Goal: Task Accomplishment & Management: Manage account settings

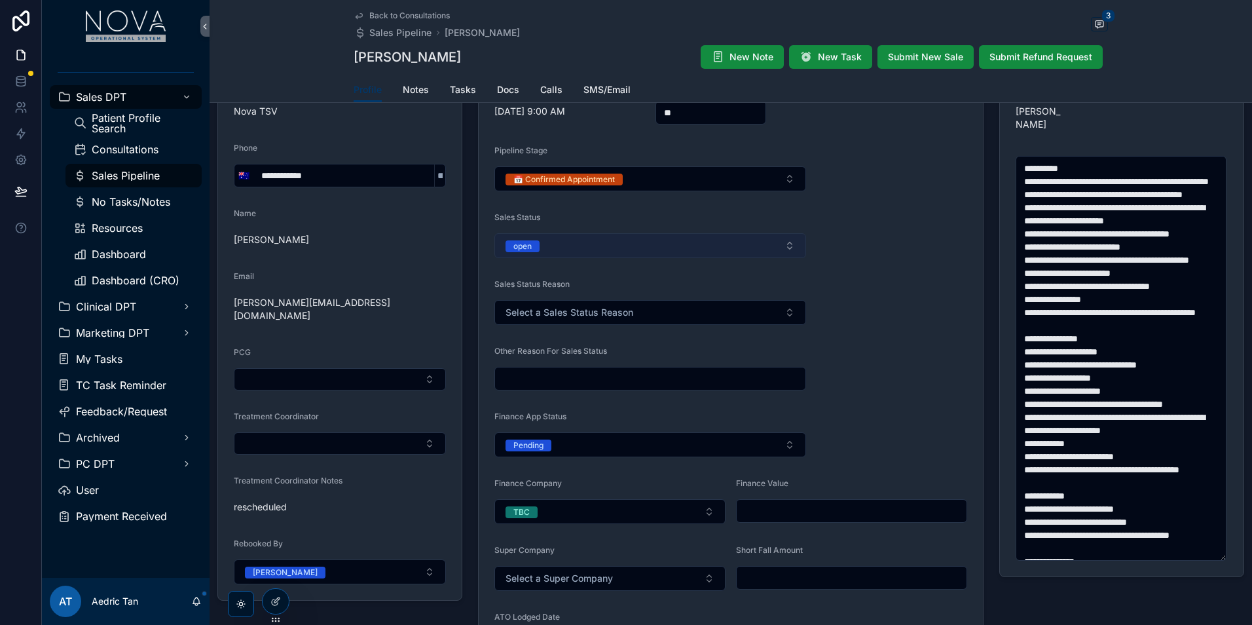
scroll to position [131, 0]
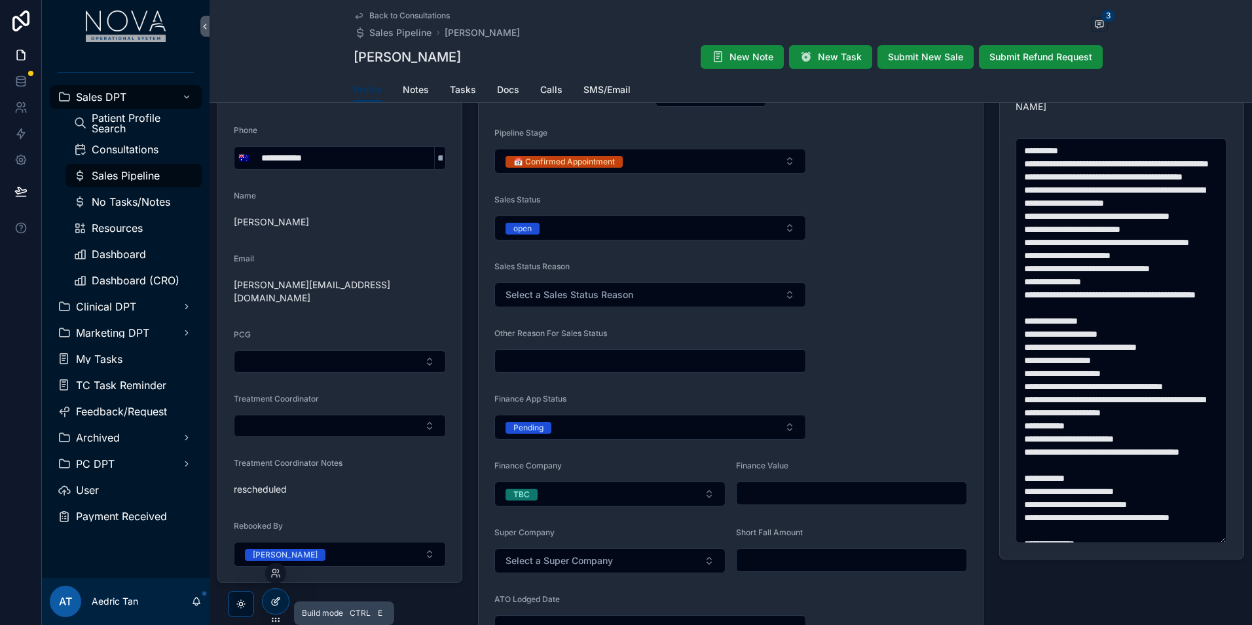
click at [268, 602] on div at bounding box center [276, 601] width 26 height 25
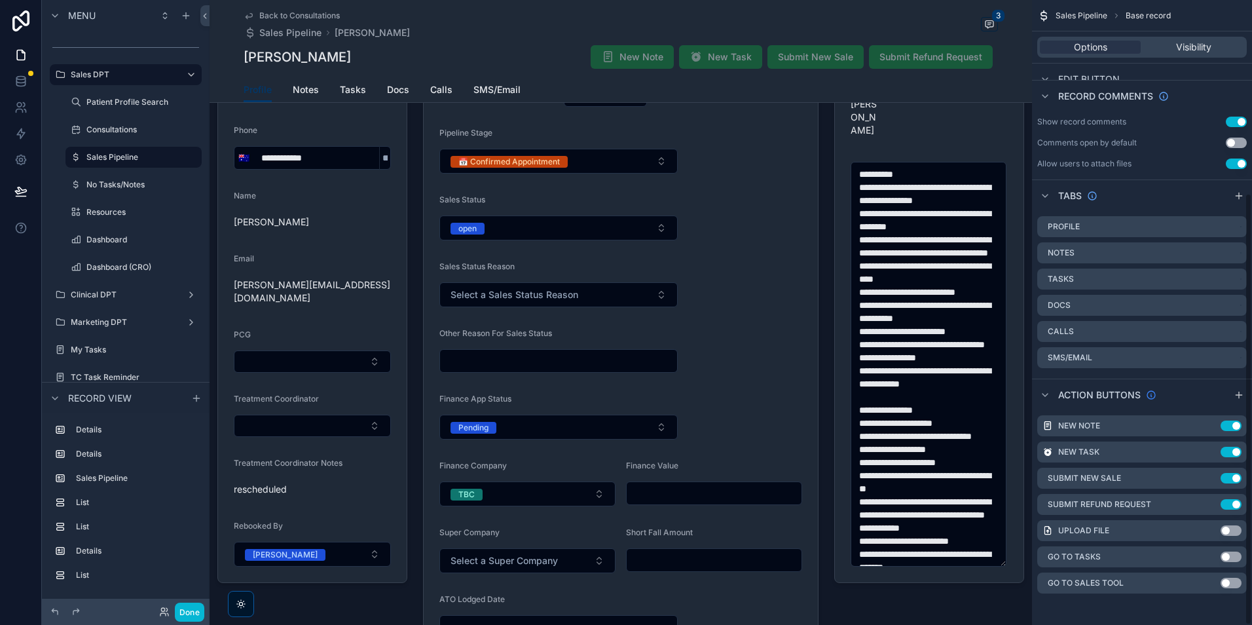
scroll to position [278, 0]
click at [1233, 397] on div "scrollable content" at bounding box center [1239, 395] width 16 height 16
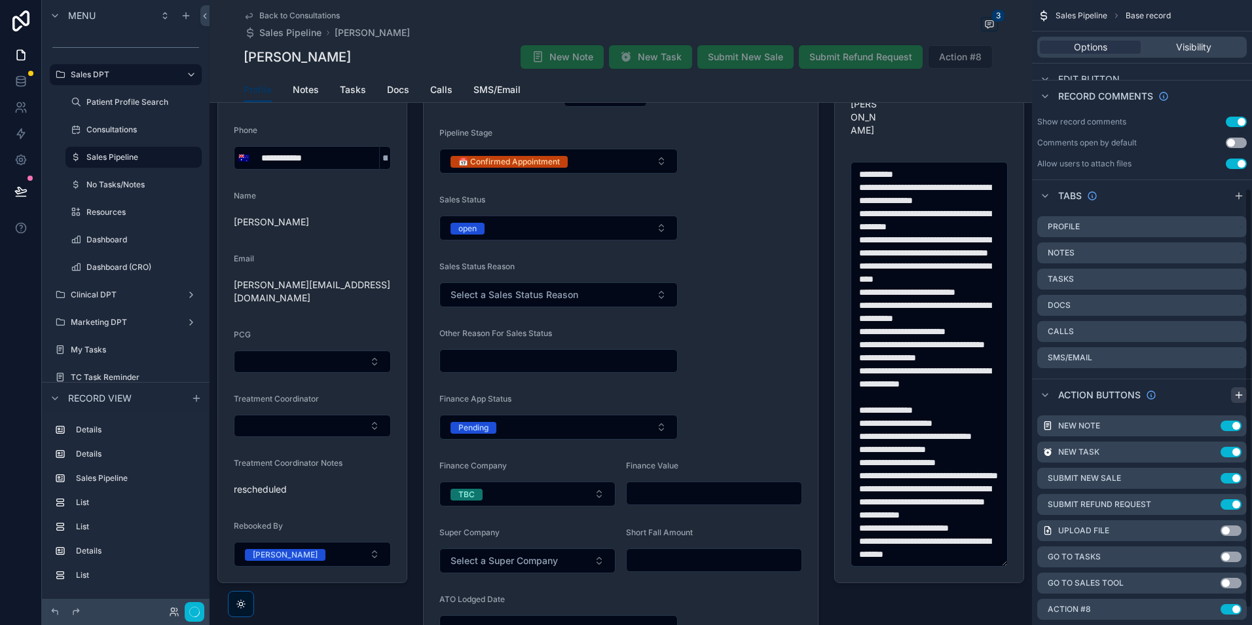
scroll to position [279, 0]
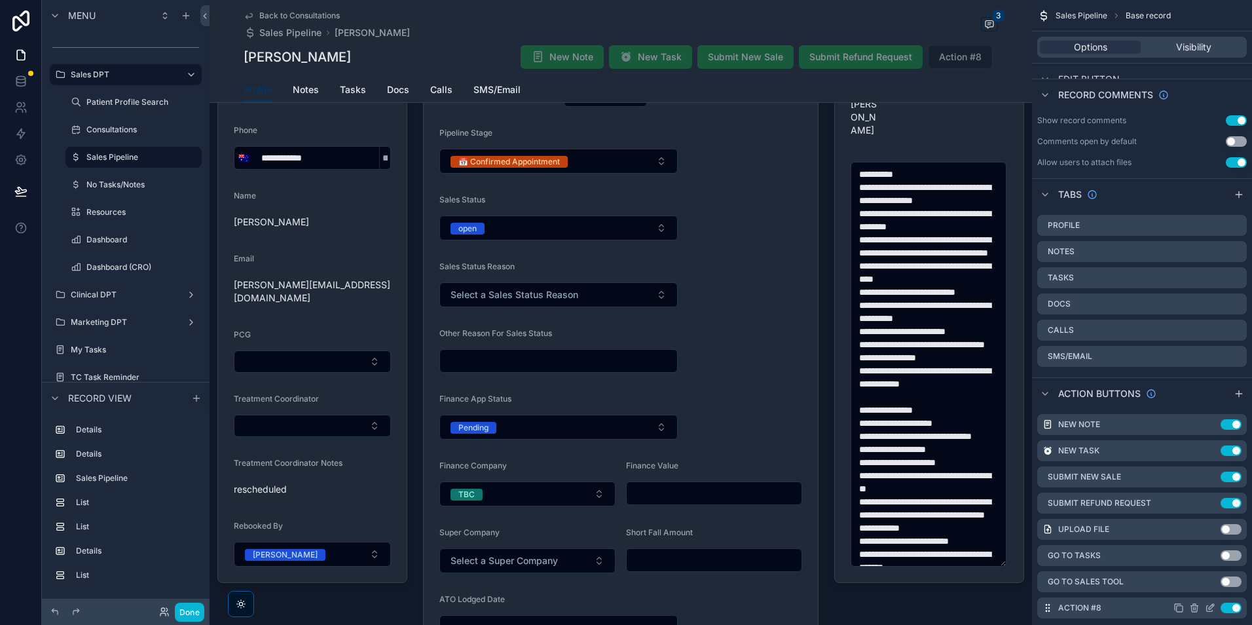
click at [1207, 609] on icon "scrollable content" at bounding box center [1210, 609] width 6 height 6
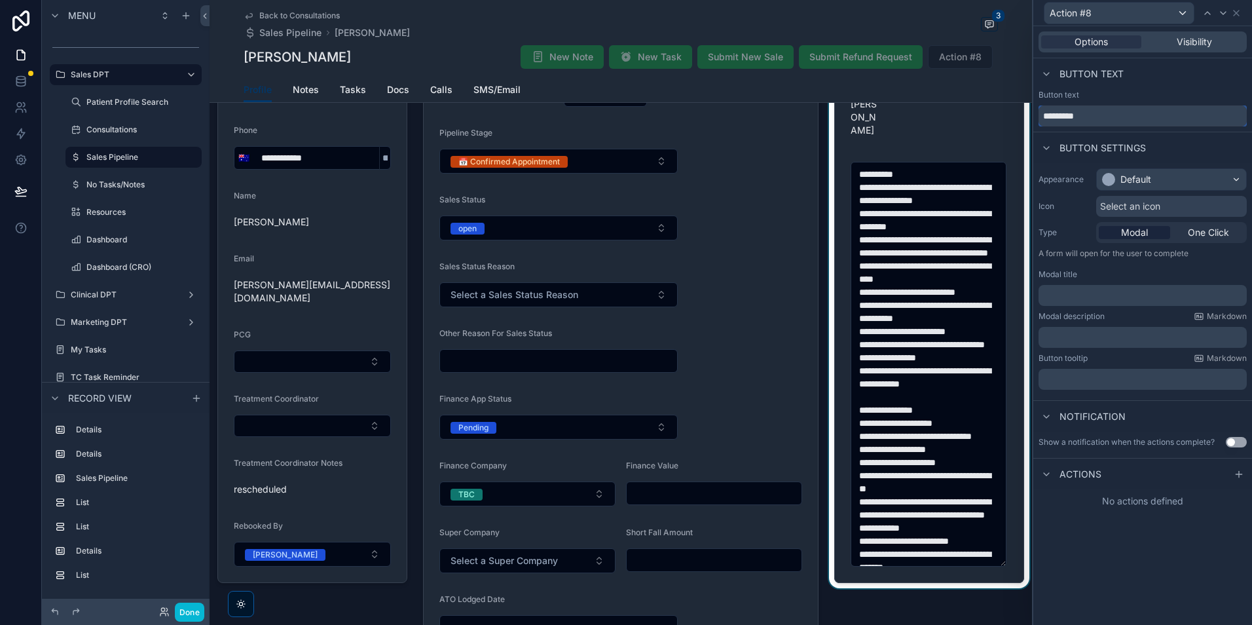
drag, startPoint x: 1170, startPoint y: 120, endPoint x: 997, endPoint y: 124, distance: 173.6
click at [1000, 123] on div "Action #8 Options Visibility Button text Button text ********* Button settings …" at bounding box center [626, 312] width 1252 height 625
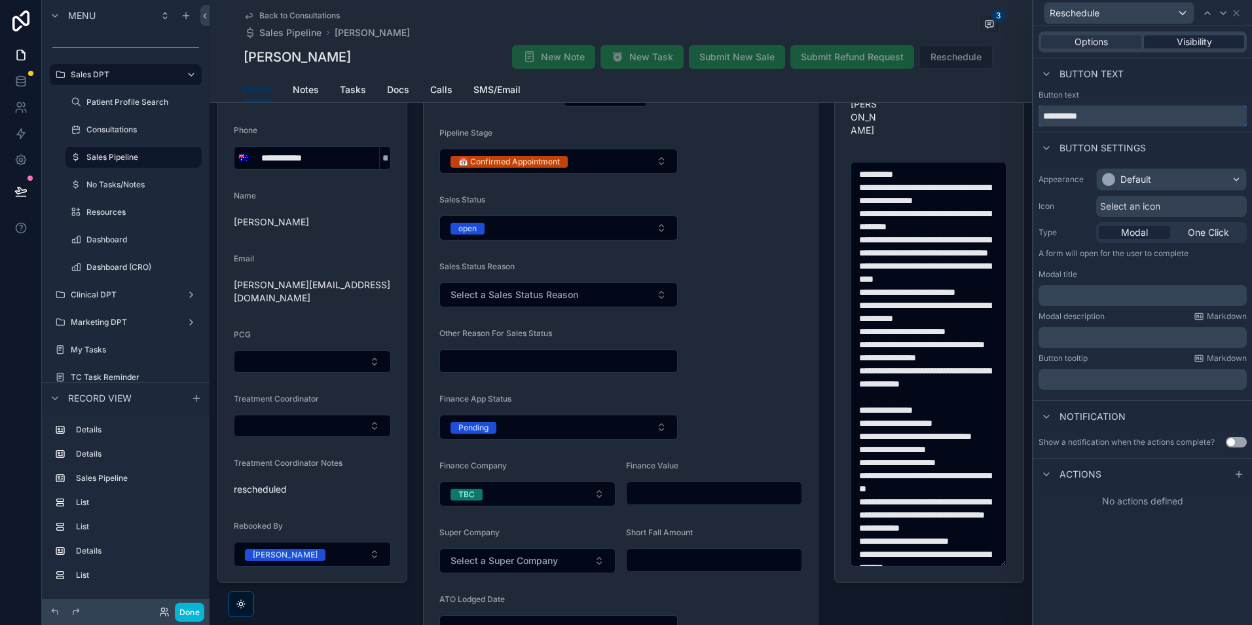
type input "**********"
click at [1197, 44] on span "Visibility" at bounding box center [1194, 41] width 35 height 13
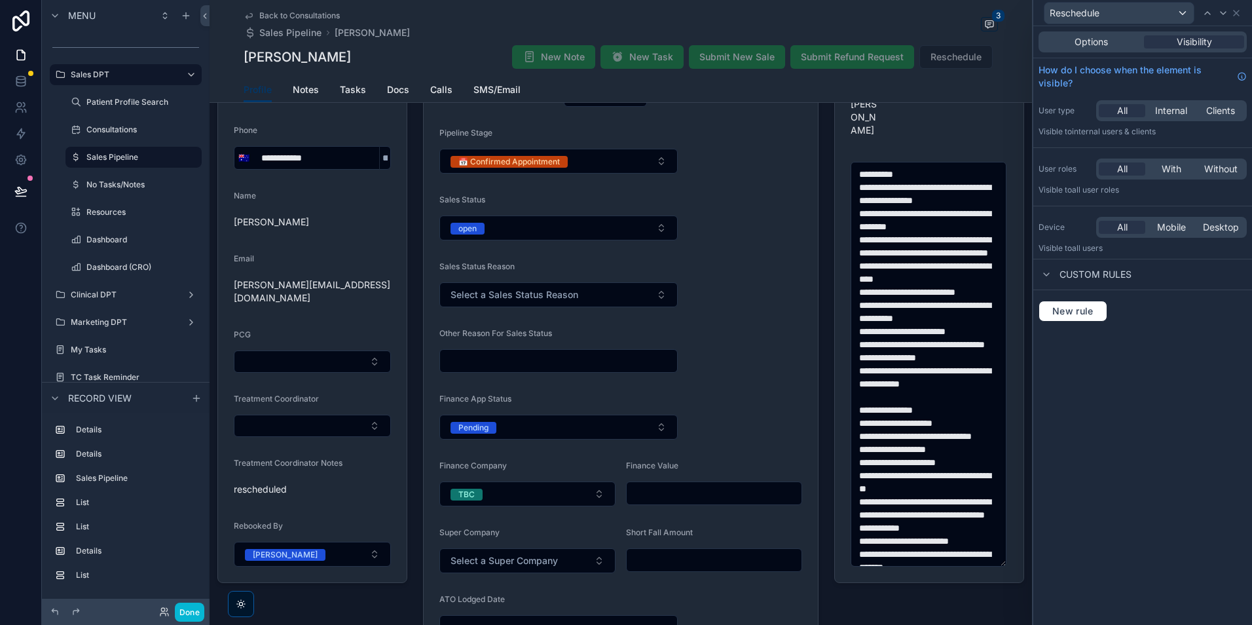
click at [1111, 30] on div "Options Visibility" at bounding box center [1142, 41] width 219 height 31
click at [1114, 48] on div "Options" at bounding box center [1091, 41] width 100 height 13
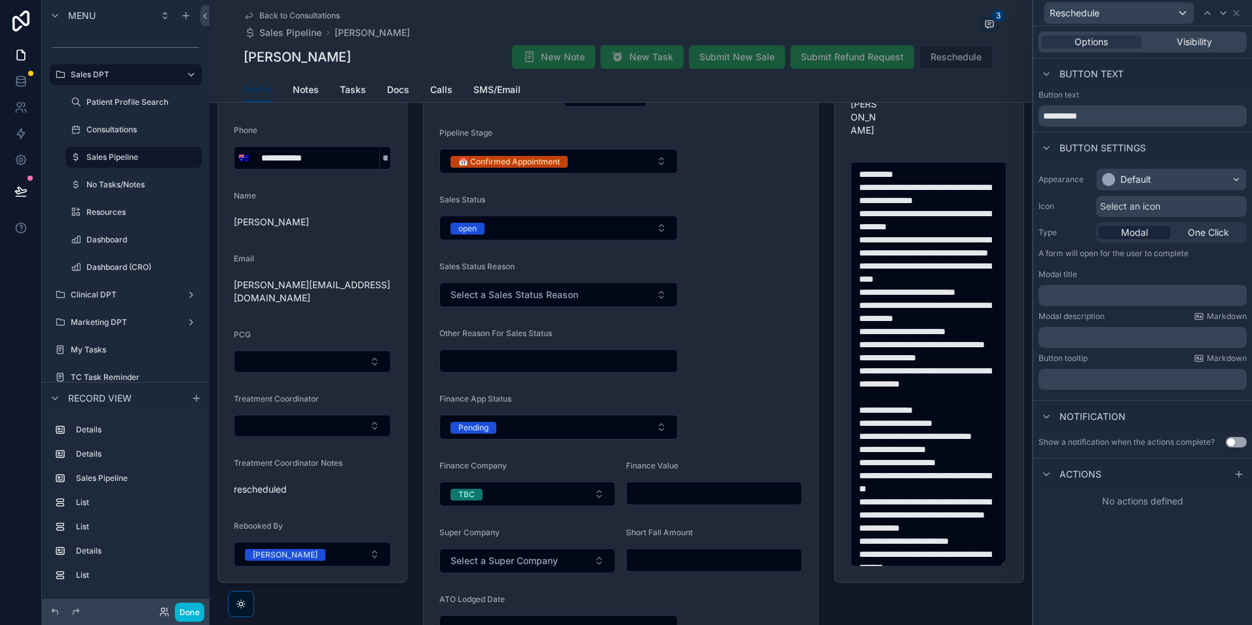
click at [1093, 475] on span "Actions" at bounding box center [1080, 473] width 42 height 13
click at [1076, 477] on span "Actions" at bounding box center [1080, 473] width 42 height 13
drag, startPoint x: 1240, startPoint y: 466, endPoint x: 1241, endPoint y: 475, distance: 9.3
click at [1241, 474] on div at bounding box center [1239, 474] width 16 height 16
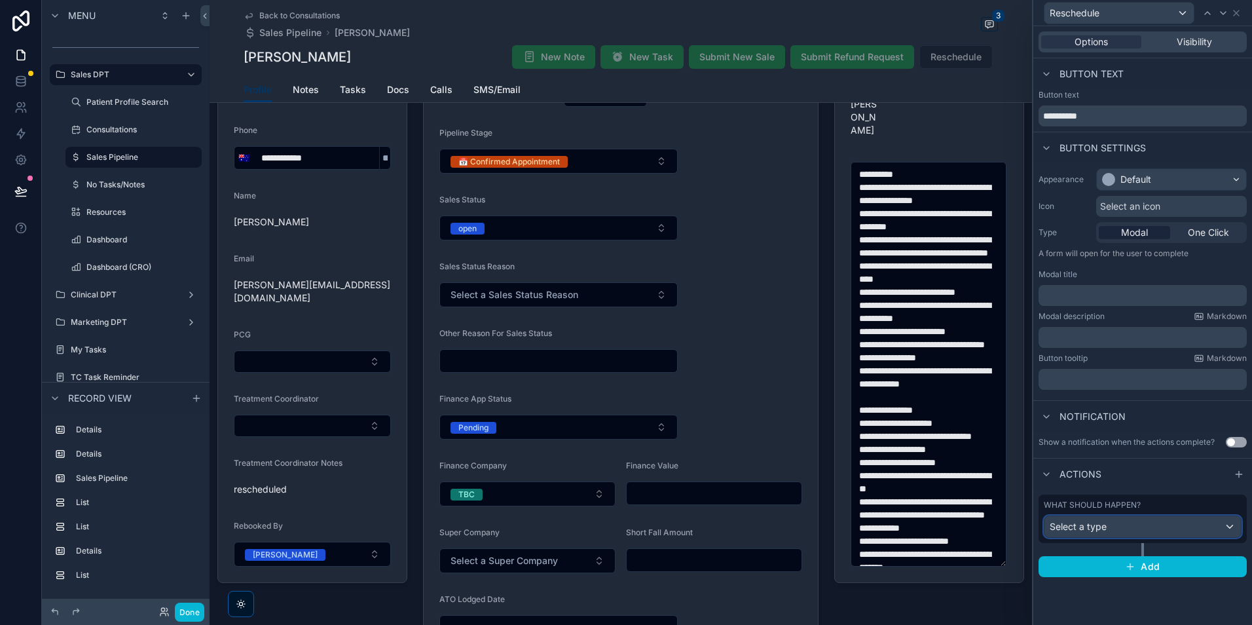
click at [1158, 528] on div "Select a type" at bounding box center [1142, 526] width 196 height 21
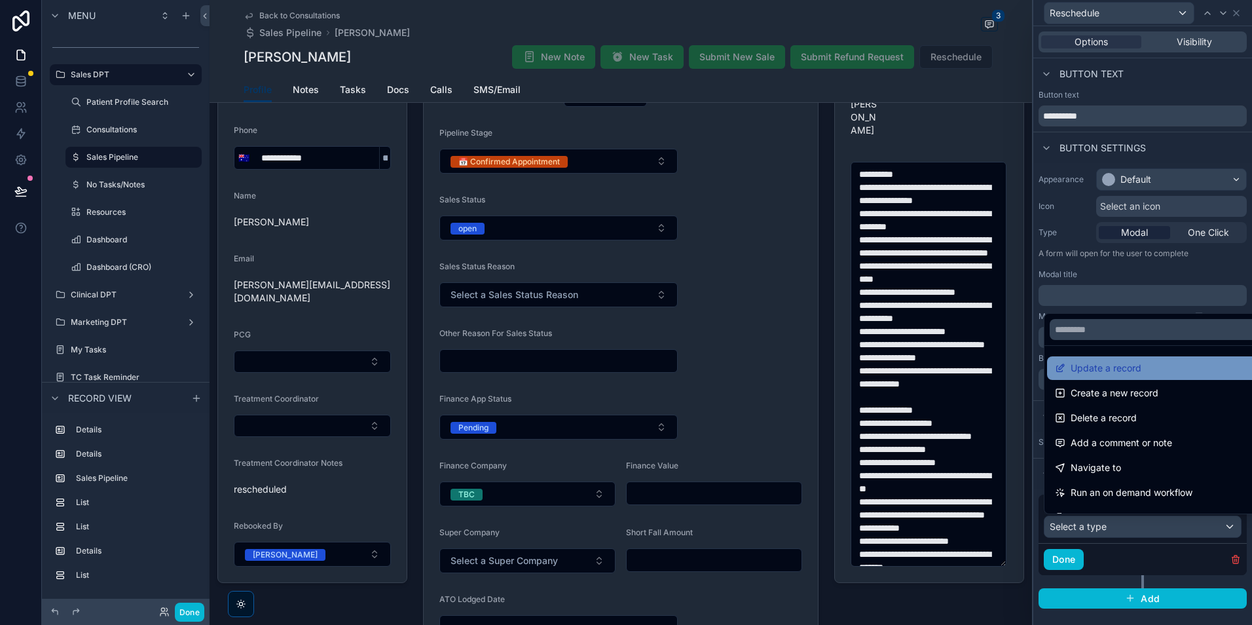
click at [1126, 373] on span "Update a record" at bounding box center [1106, 368] width 71 height 16
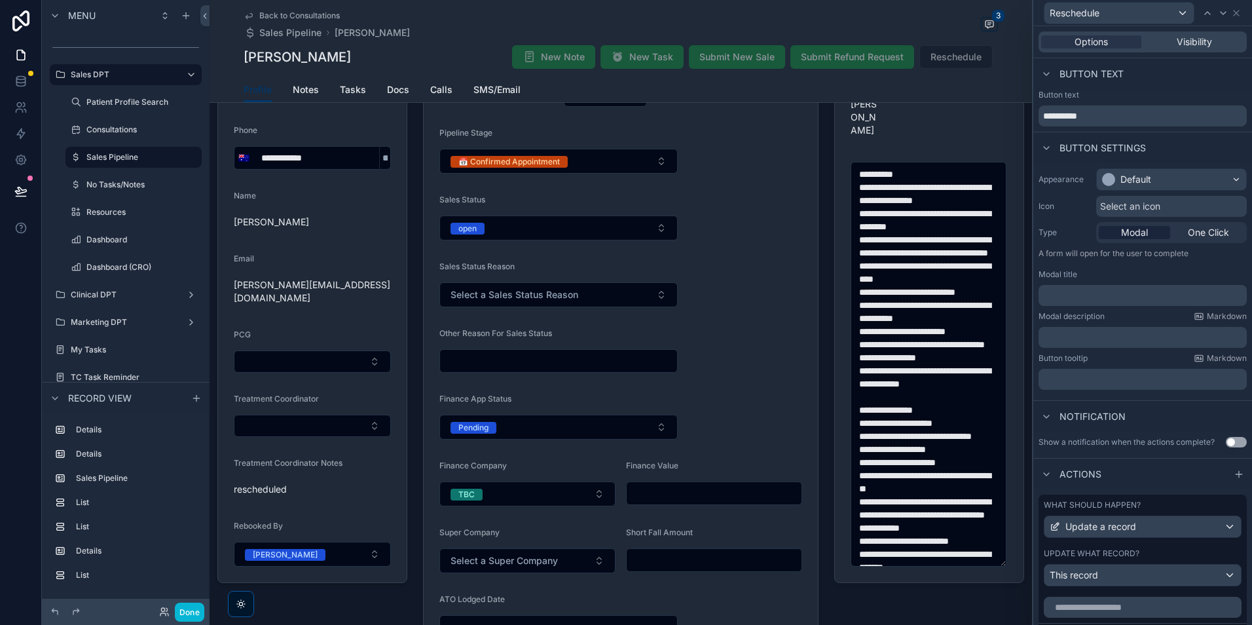
scroll to position [65, 0]
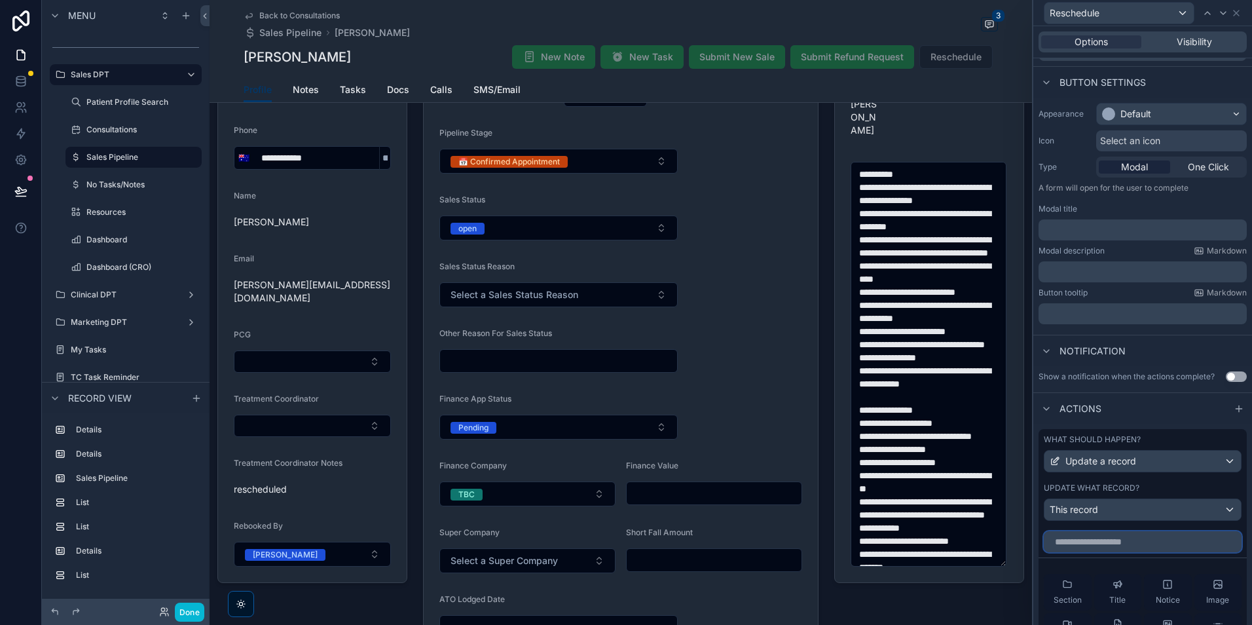
click at [1142, 549] on input "text" at bounding box center [1143, 541] width 198 height 21
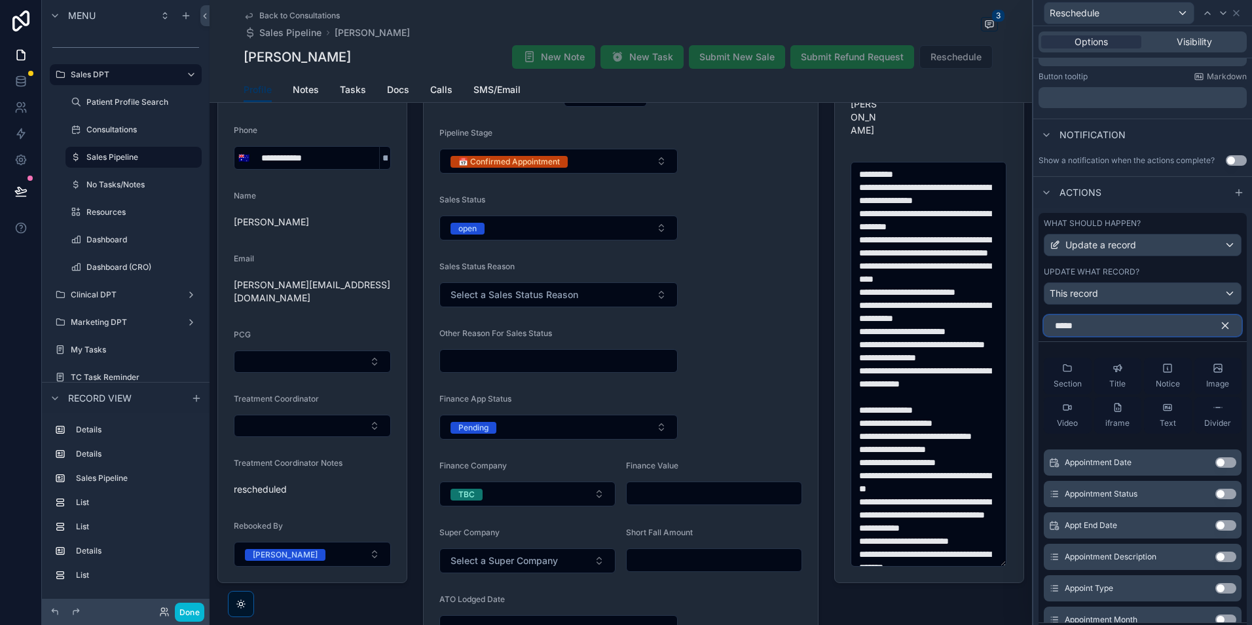
scroll to position [327, 0]
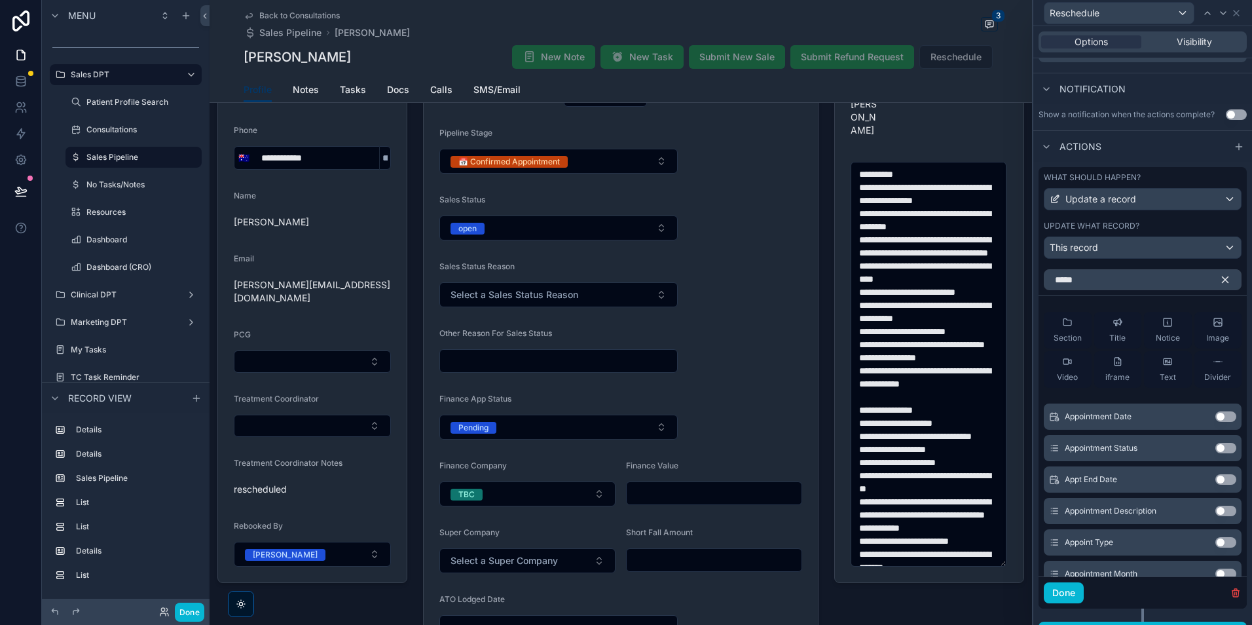
click at [1215, 419] on button "Use setting" at bounding box center [1225, 416] width 21 height 10
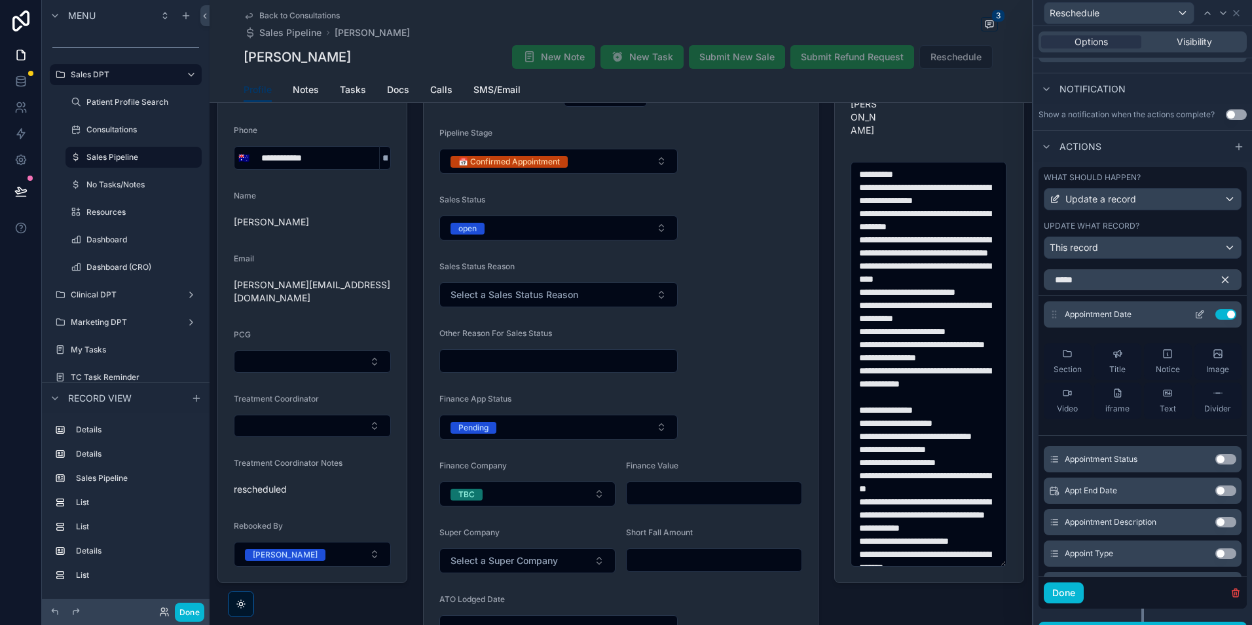
click at [1194, 314] on icon at bounding box center [1199, 314] width 10 height 10
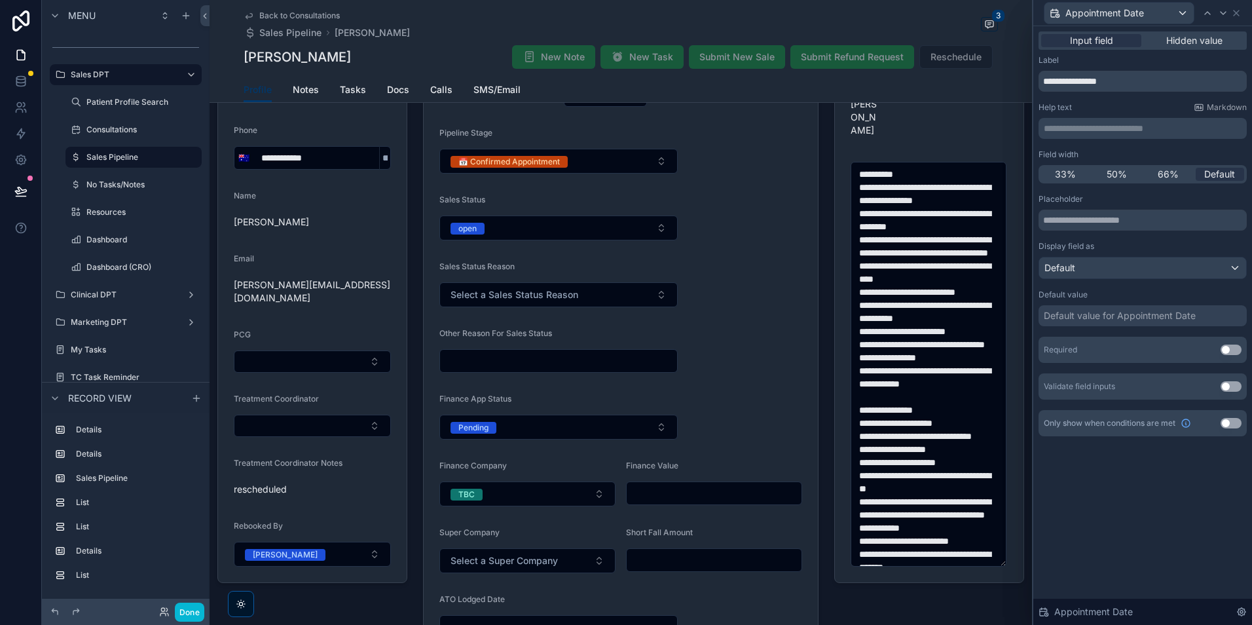
click at [1222, 351] on button "Use setting" at bounding box center [1230, 349] width 21 height 10
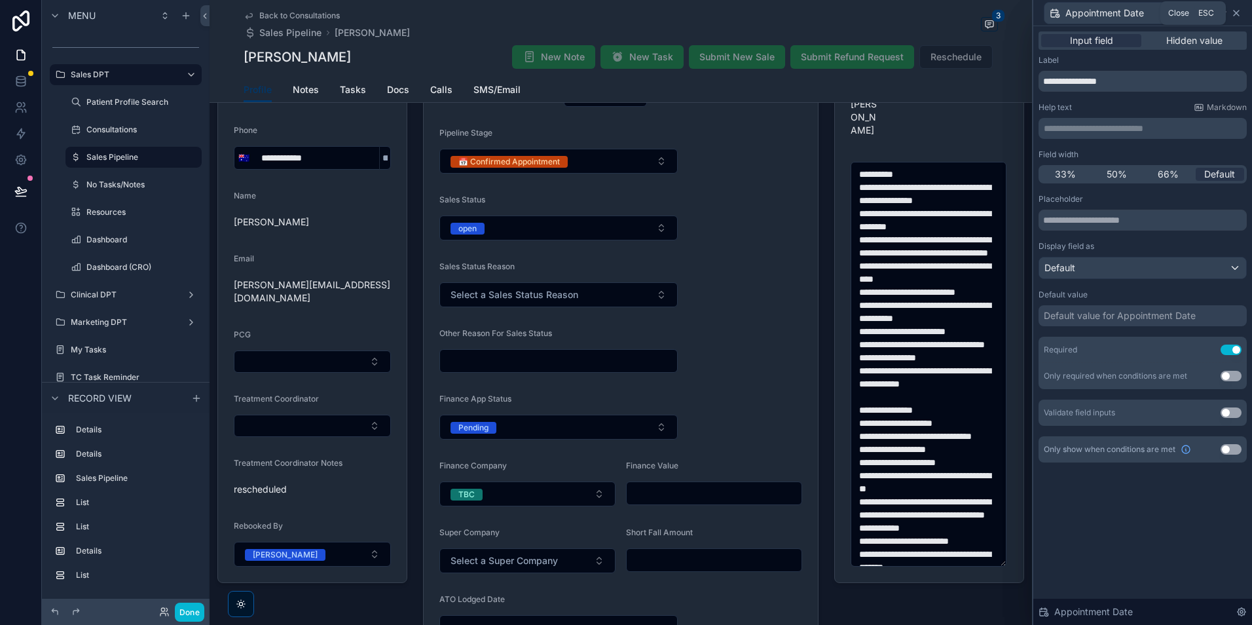
click at [1238, 15] on icon at bounding box center [1236, 12] width 5 height 5
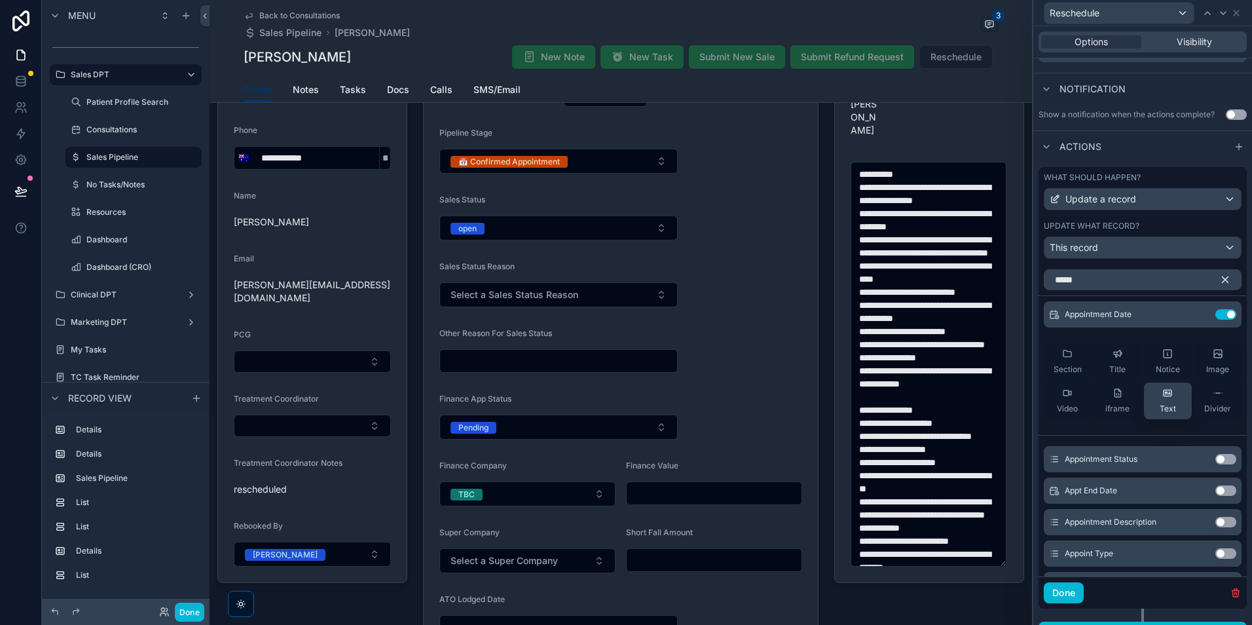
scroll to position [131, 0]
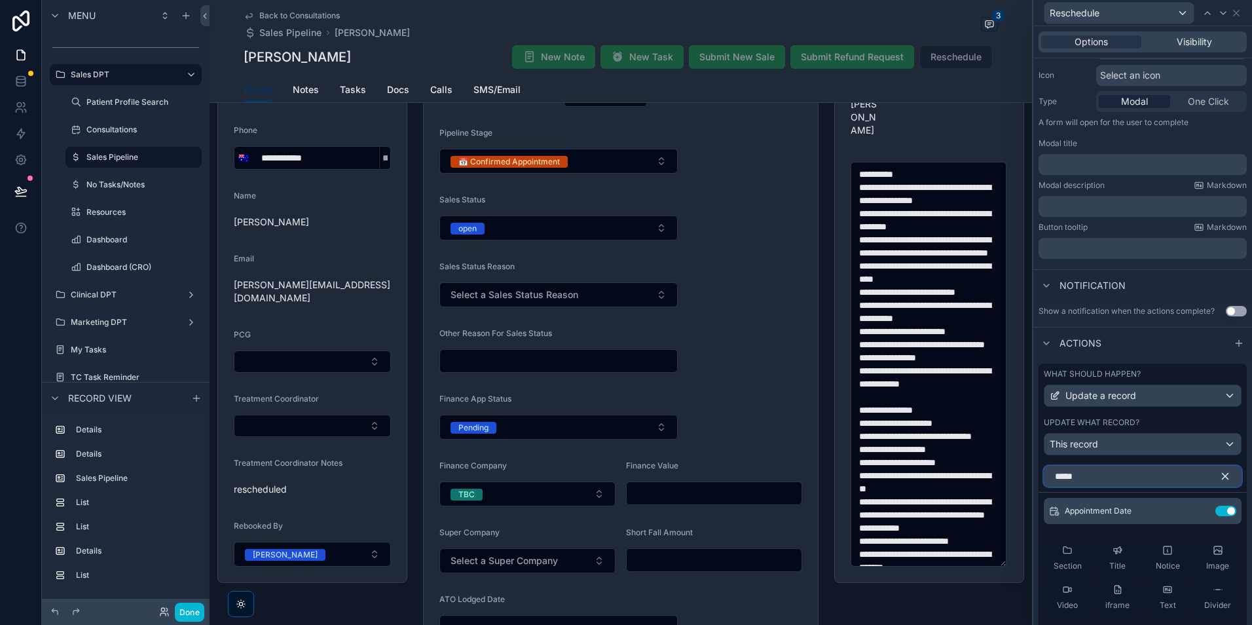
click at [1137, 473] on input "*****" at bounding box center [1143, 476] width 198 height 21
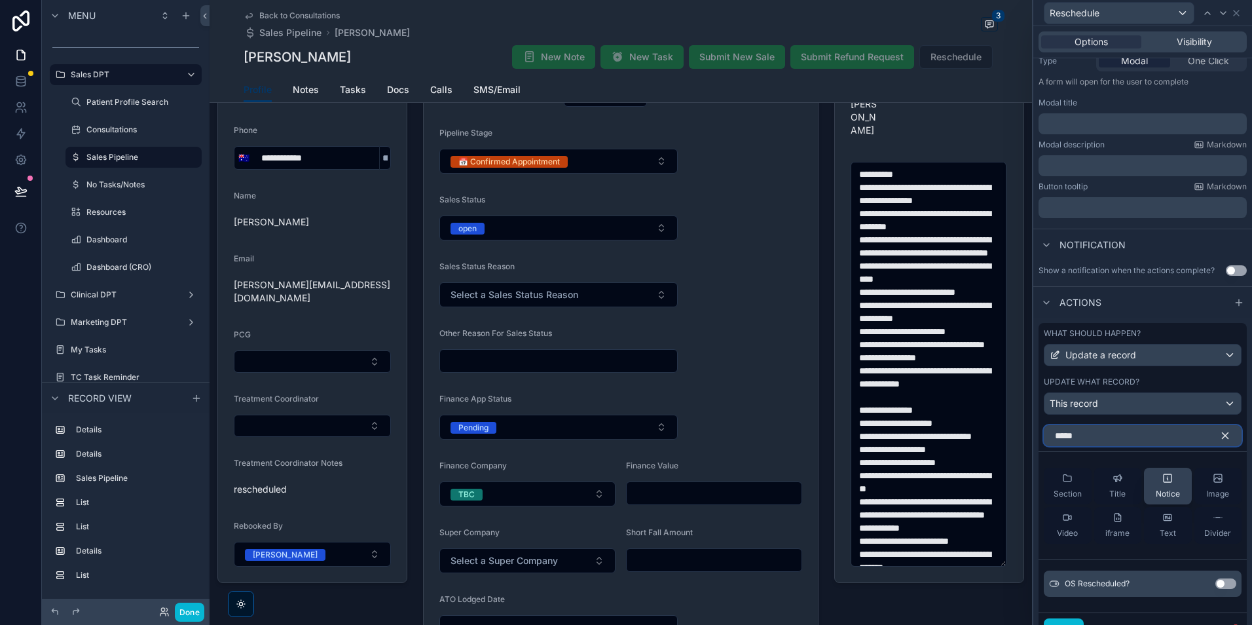
scroll to position [196, 0]
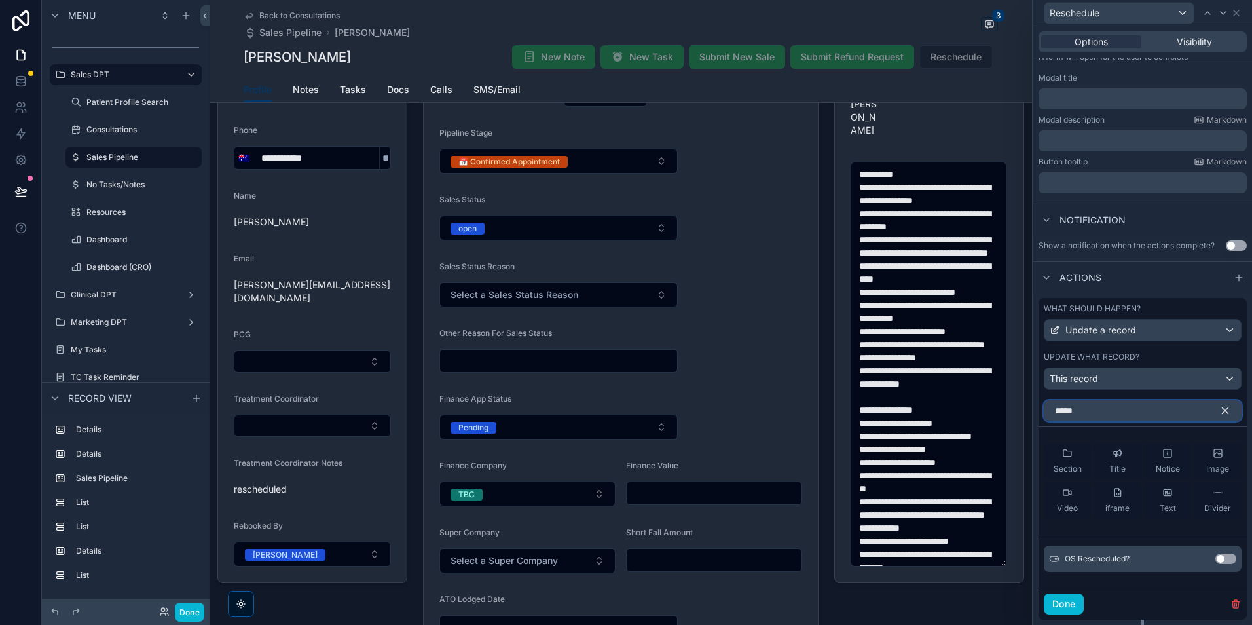
type input "*****"
click at [1215, 554] on button "Use setting" at bounding box center [1225, 558] width 21 height 10
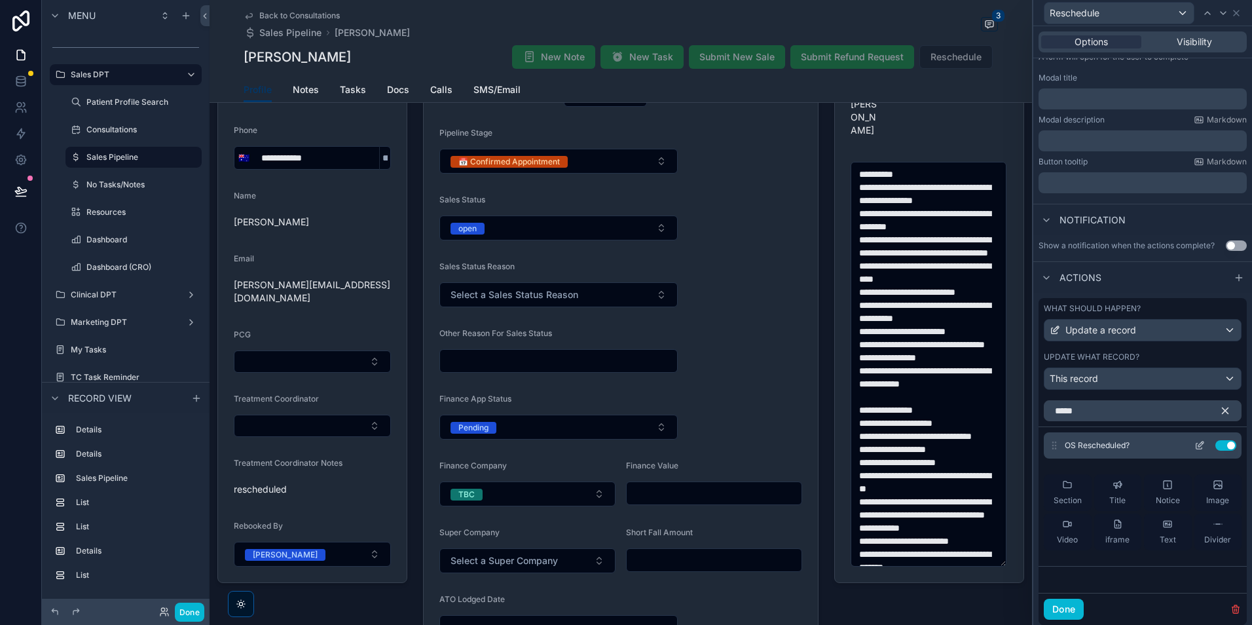
click at [1194, 448] on icon at bounding box center [1199, 445] width 10 height 10
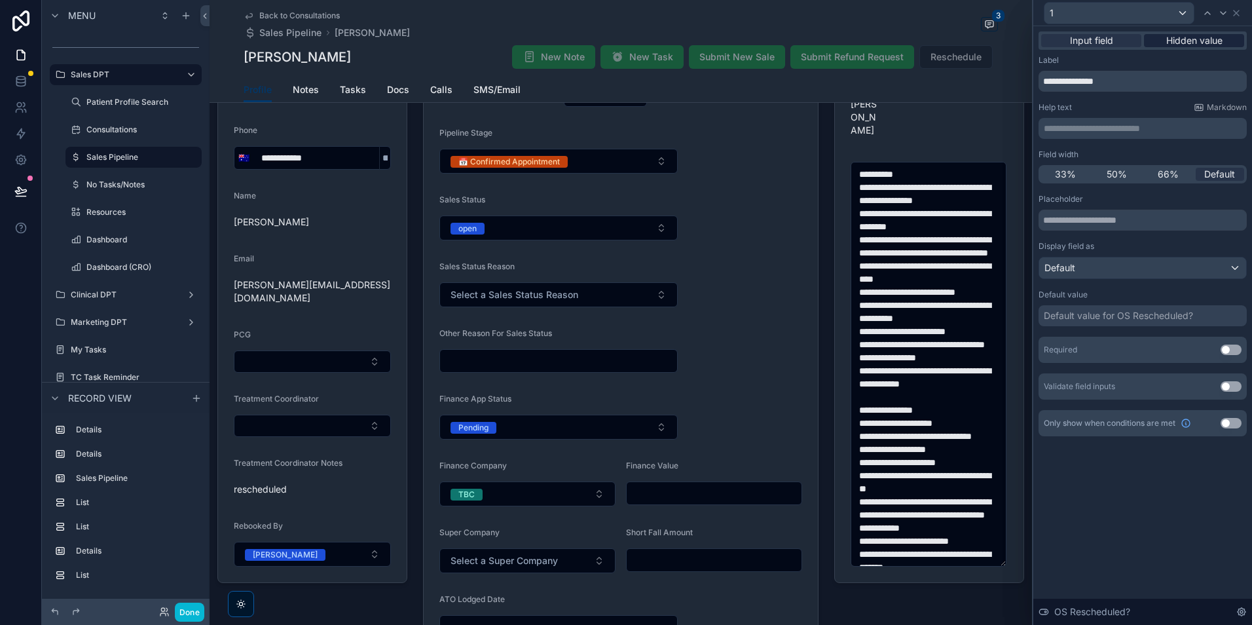
click at [1190, 45] on span "Hidden value" at bounding box center [1194, 40] width 56 height 13
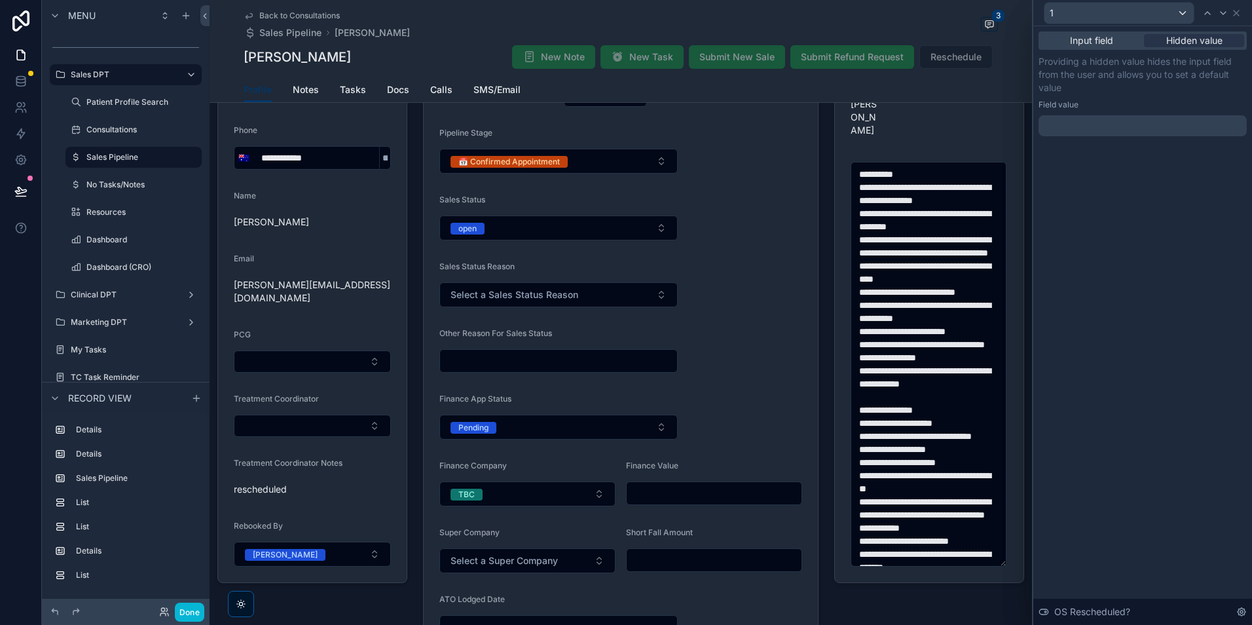
click at [1141, 116] on div at bounding box center [1142, 125] width 208 height 21
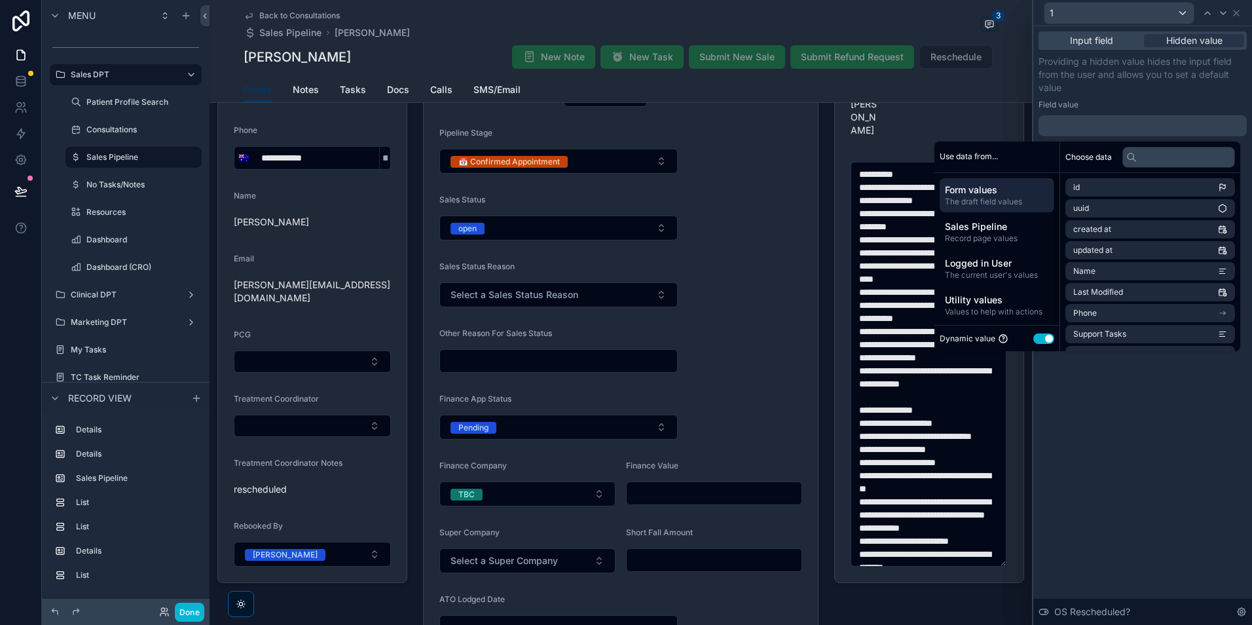
click at [1042, 338] on button "Use setting" at bounding box center [1043, 338] width 21 height 10
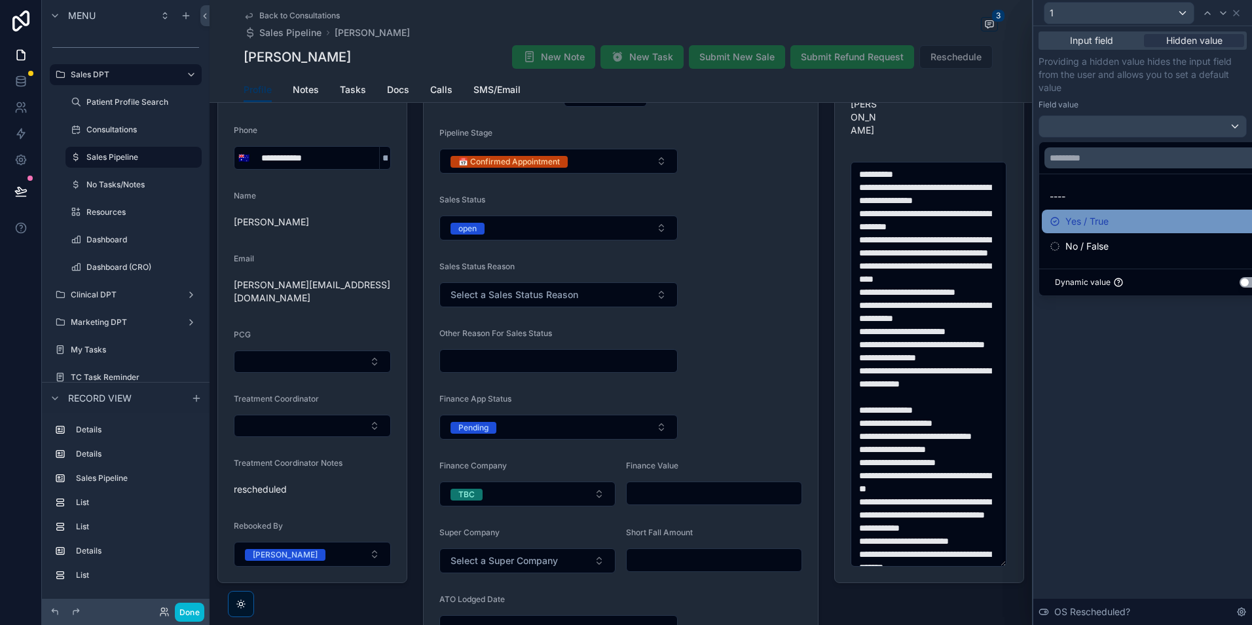
click at [1135, 219] on div "Yes / True" at bounding box center [1158, 221] width 216 height 16
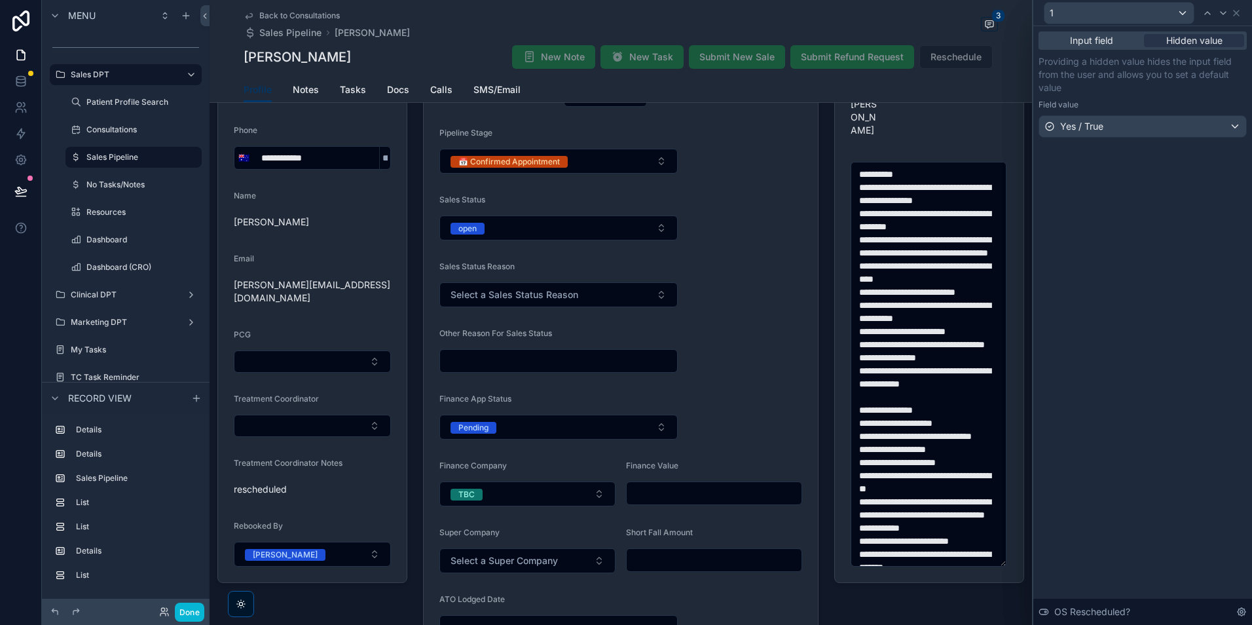
click at [1145, 362] on div "Input field Hidden value Providing a hidden value hides the input field from th…" at bounding box center [1142, 325] width 219 height 598
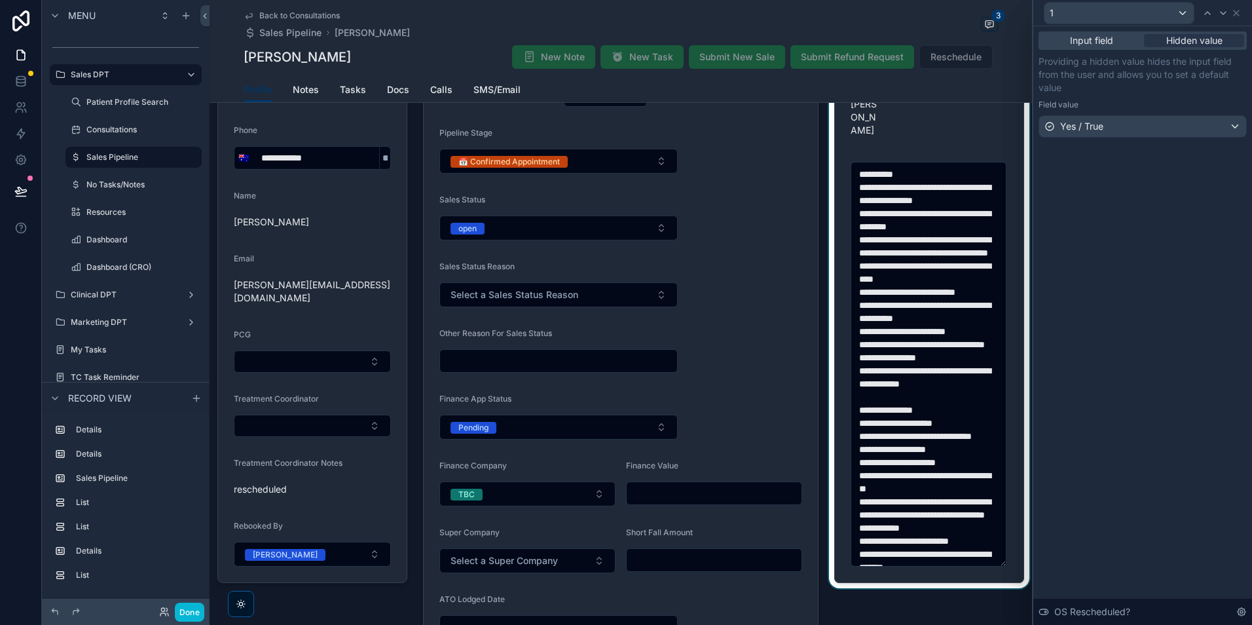
click at [951, 610] on div "scrollable content" at bounding box center [929, 490] width 206 height 1004
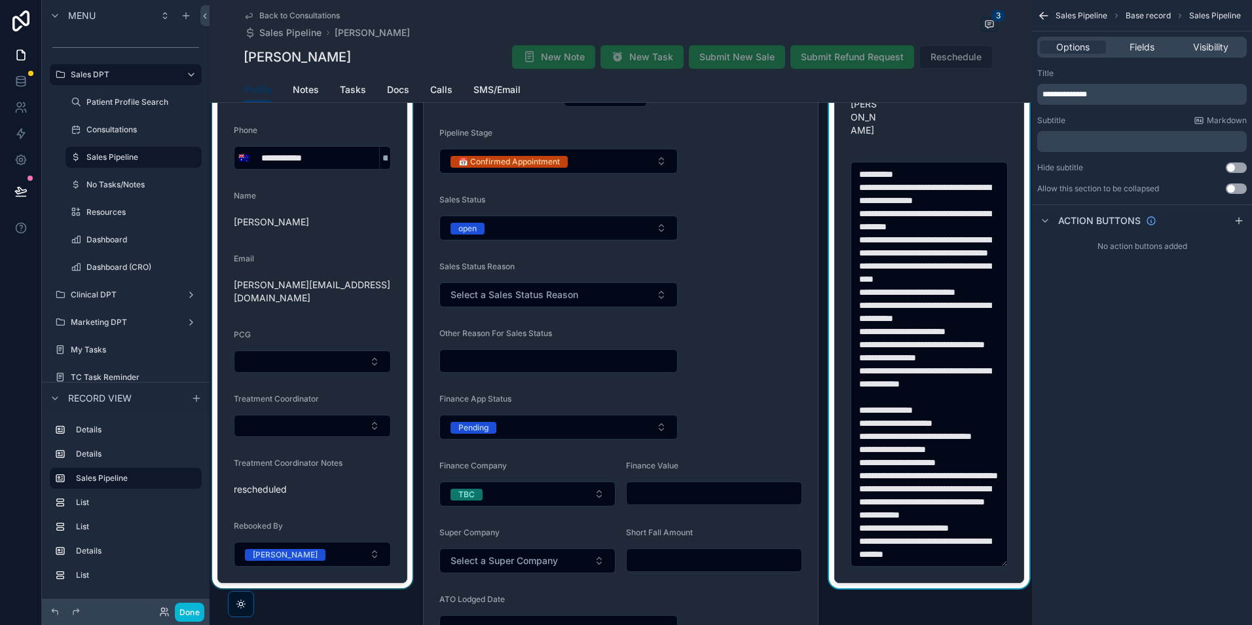
scroll to position [0, 0]
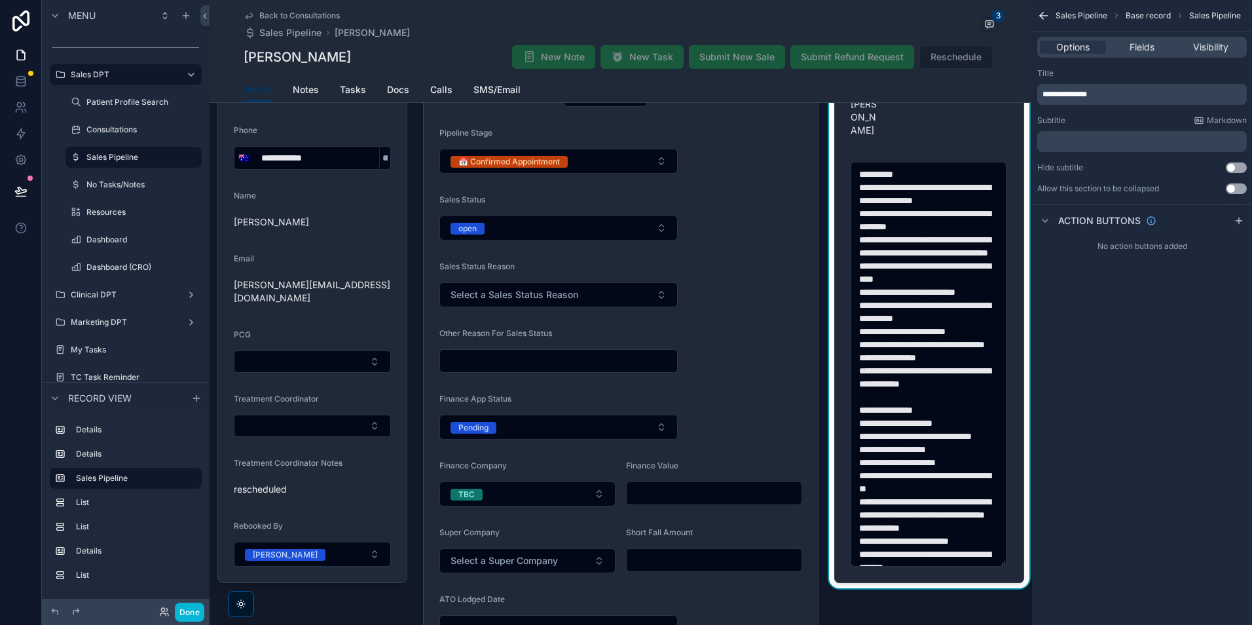
click at [195, 623] on div "Done" at bounding box center [126, 611] width 168 height 26
click at [195, 614] on button "Done" at bounding box center [189, 611] width 29 height 19
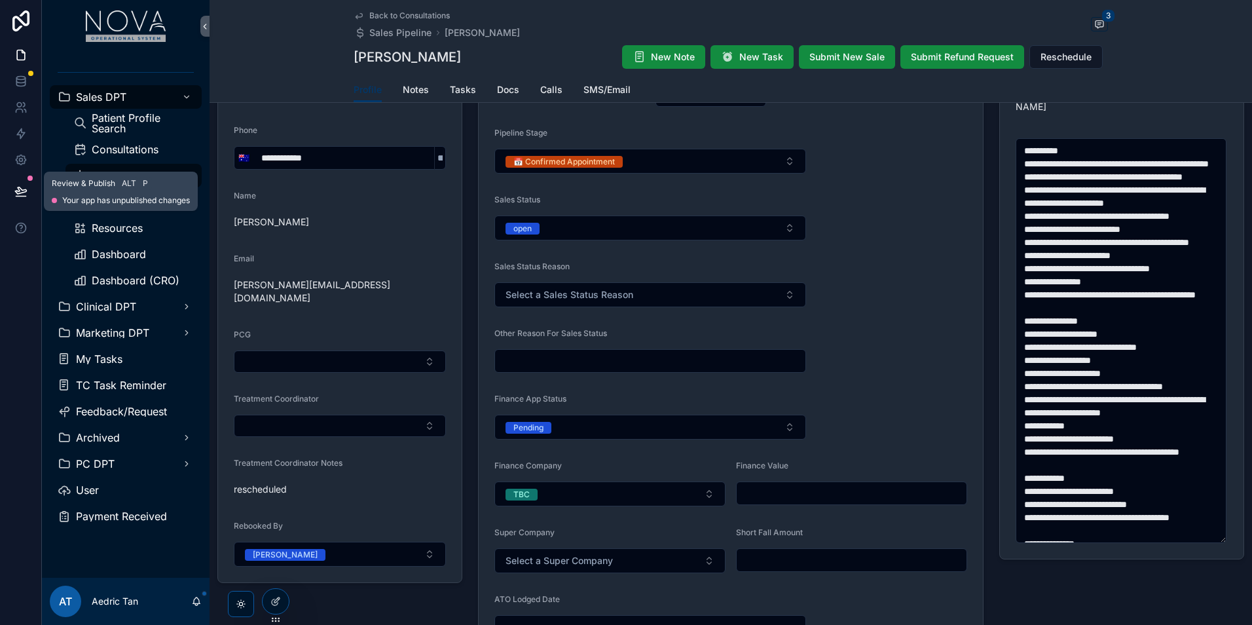
click at [23, 198] on button at bounding box center [21, 191] width 29 height 37
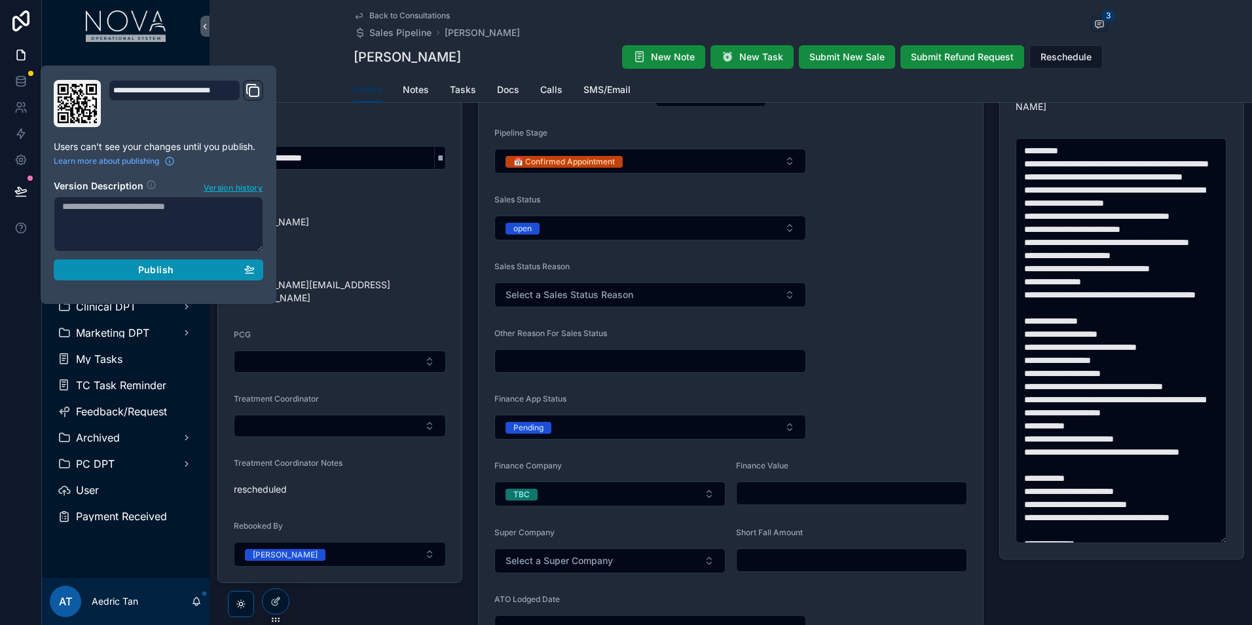
click at [199, 274] on div "Publish" at bounding box center [158, 270] width 192 height 12
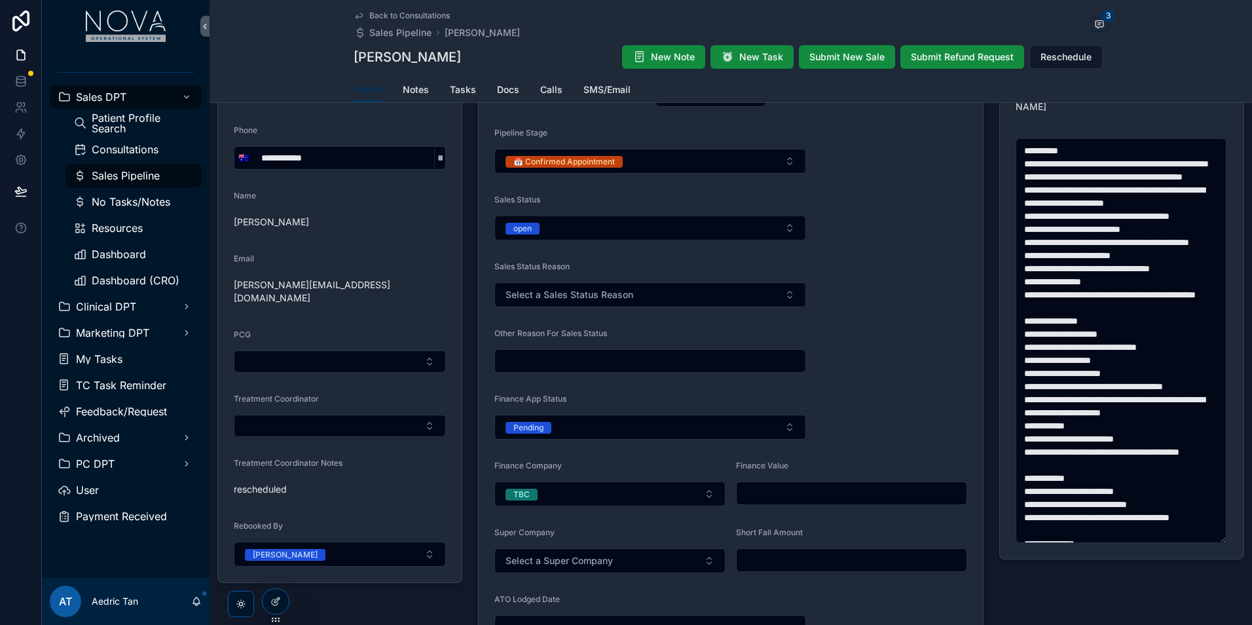
click at [976, 129] on form "Appointment Date [DATE] 9:00 AM TX Value ** Pipeline Stage 📅 Confirmed Appointm…" at bounding box center [731, 515] width 504 height 939
click at [279, 568] on icon at bounding box center [275, 573] width 10 height 10
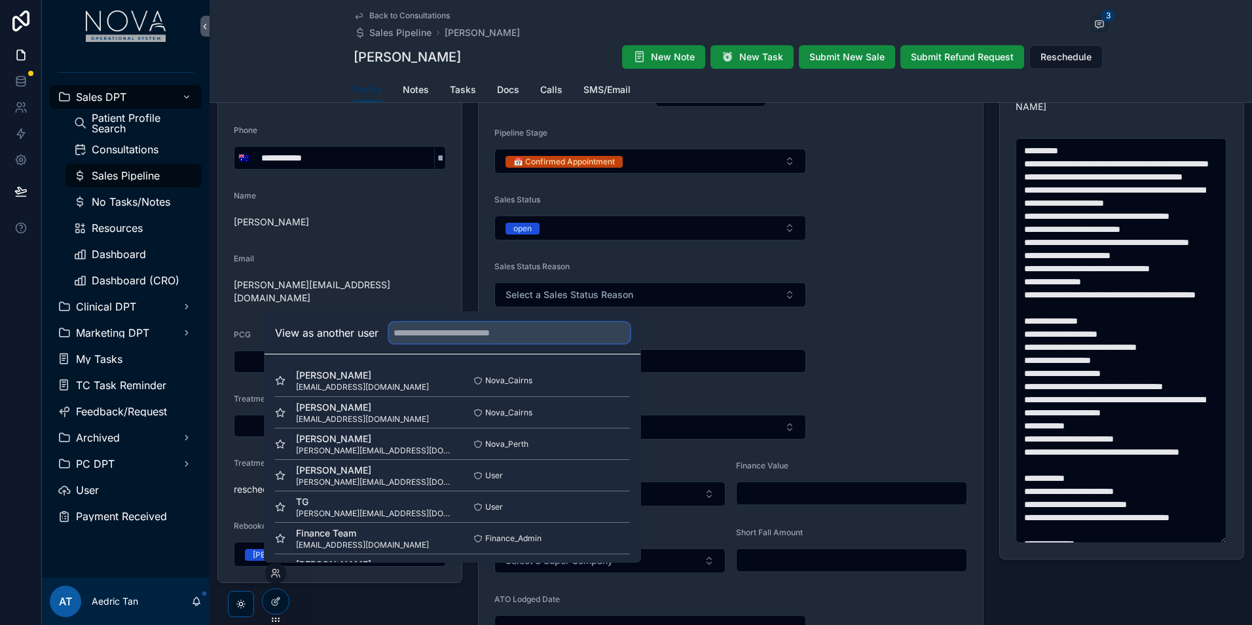
click at [473, 329] on input "text" at bounding box center [509, 332] width 241 height 21
click at [354, 386] on span "[EMAIL_ADDRESS][DOMAIN_NAME]" at bounding box center [362, 387] width 133 height 10
click at [598, 384] on button "Select" at bounding box center [613, 380] width 34 height 19
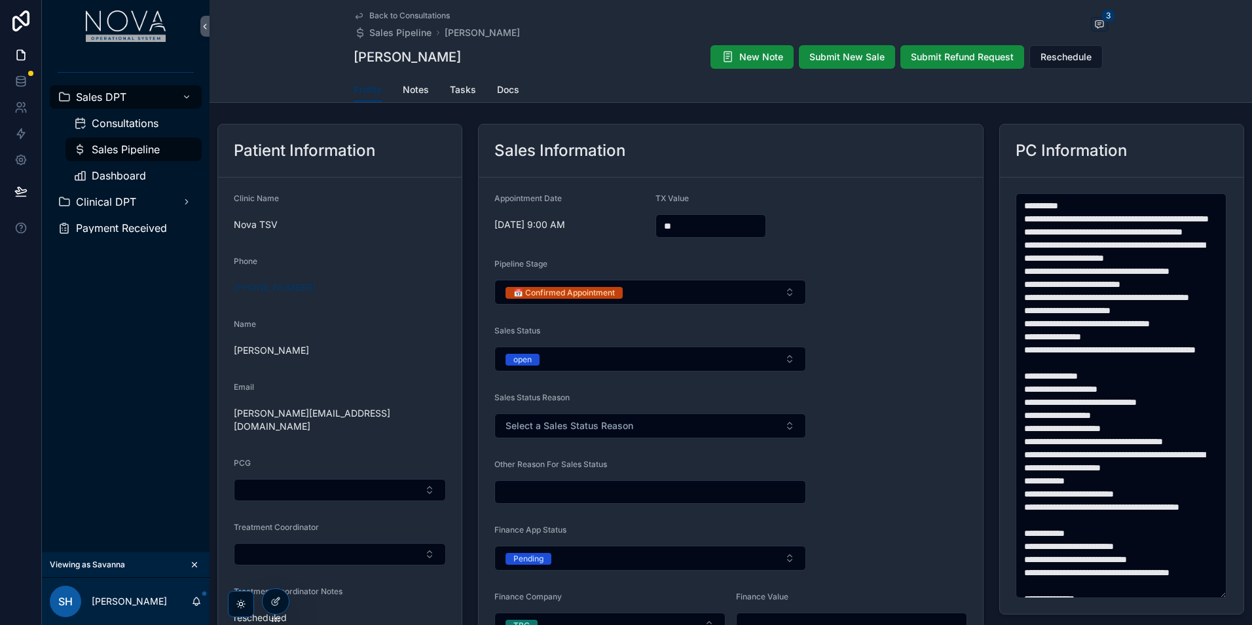
click at [422, 3] on div "Back to Consultations Sales Pipeline Lurlene Slater 3 Lurlene Slater New Note S…" at bounding box center [731, 38] width 754 height 77
click at [442, 12] on span "Back to Consultations" at bounding box center [409, 15] width 81 height 10
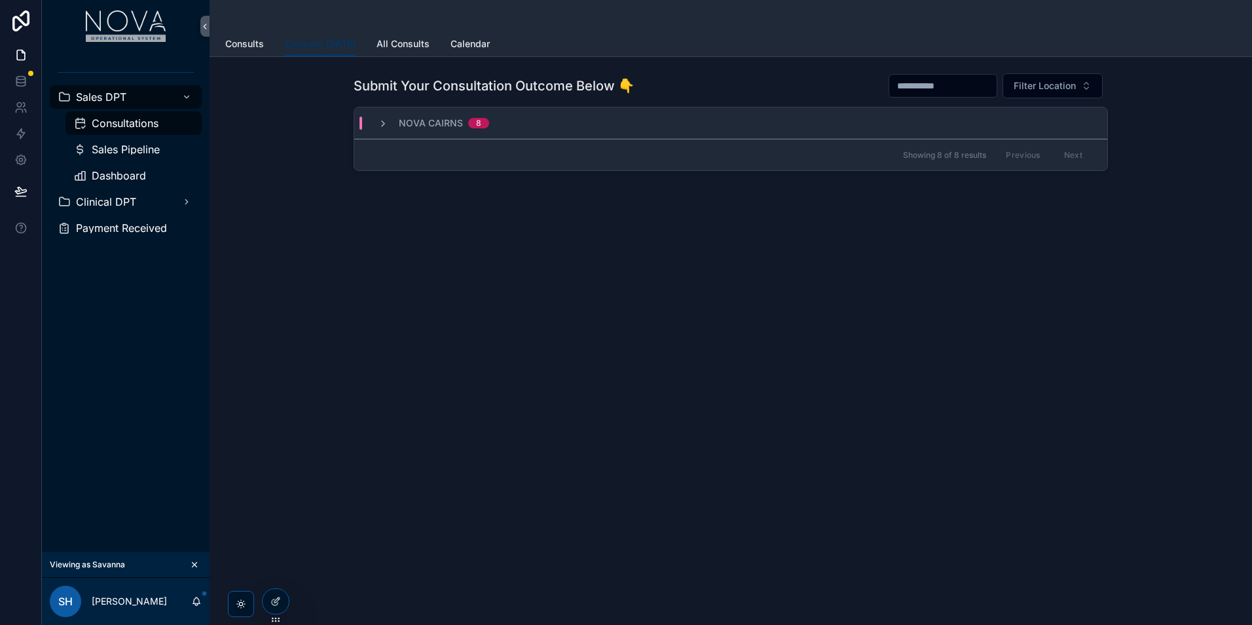
click at [373, 124] on div "Nova Cairns 8" at bounding box center [433, 123] width 143 height 13
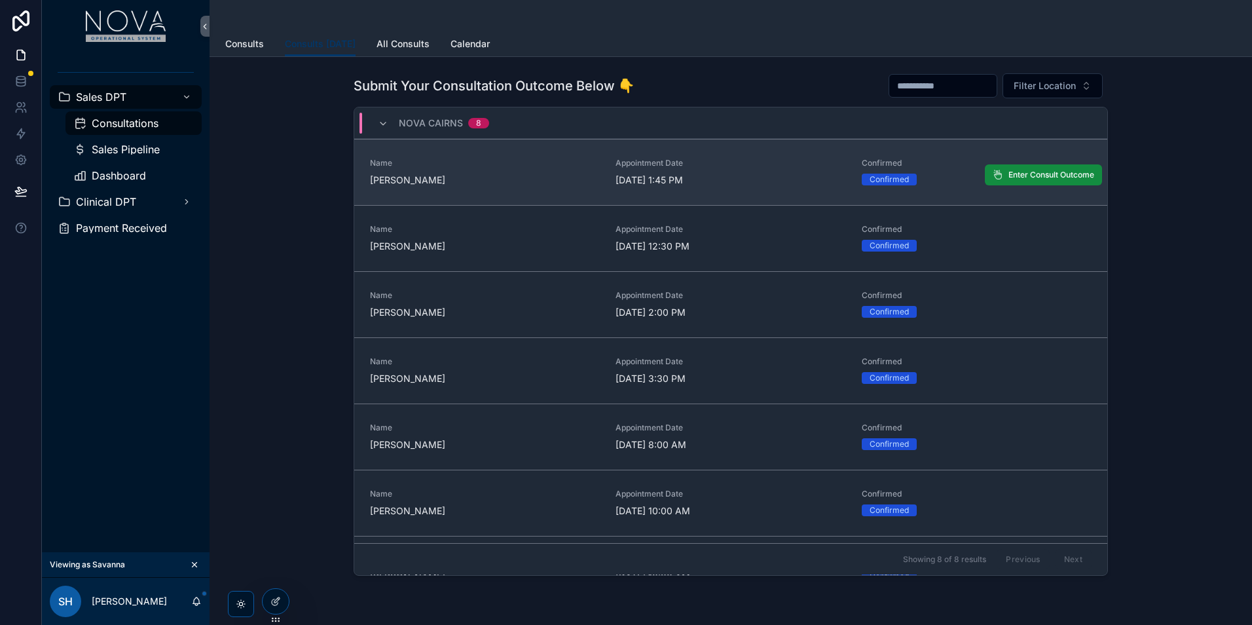
click at [415, 169] on div "Name Justin Ling" at bounding box center [485, 172] width 230 height 29
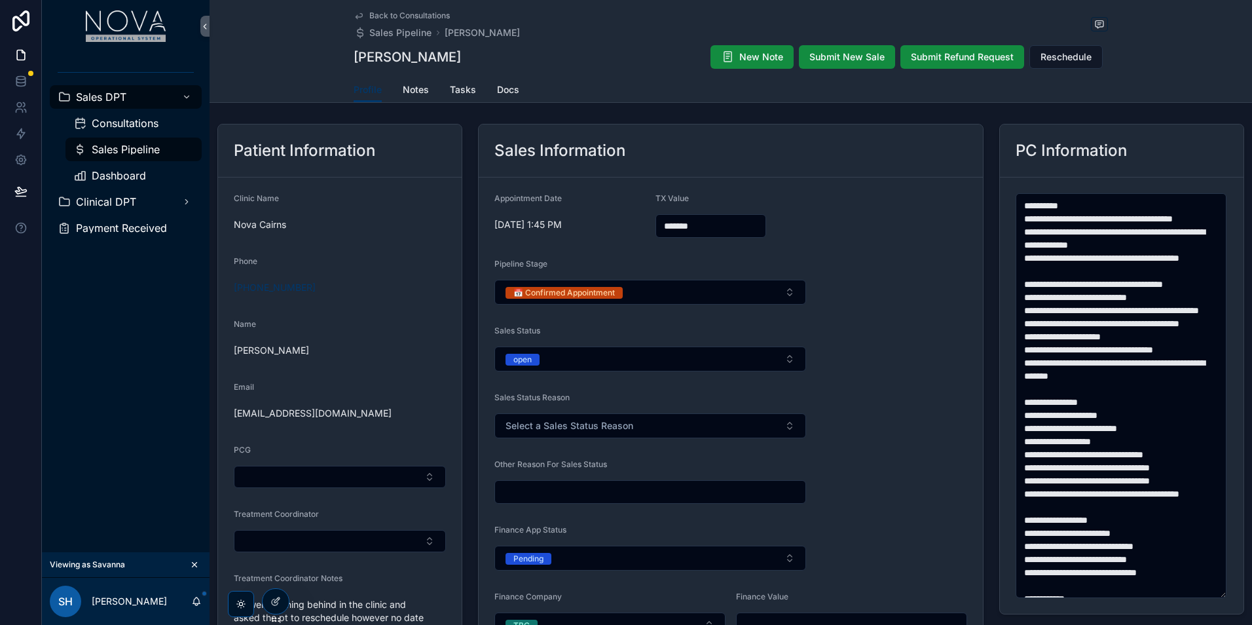
click at [1082, 69] on div "New Note Submit New Sale Submit Refund Request Reschedule" at bounding box center [904, 57] width 408 height 25
click at [1074, 63] on span "Reschedule" at bounding box center [1065, 56] width 51 height 13
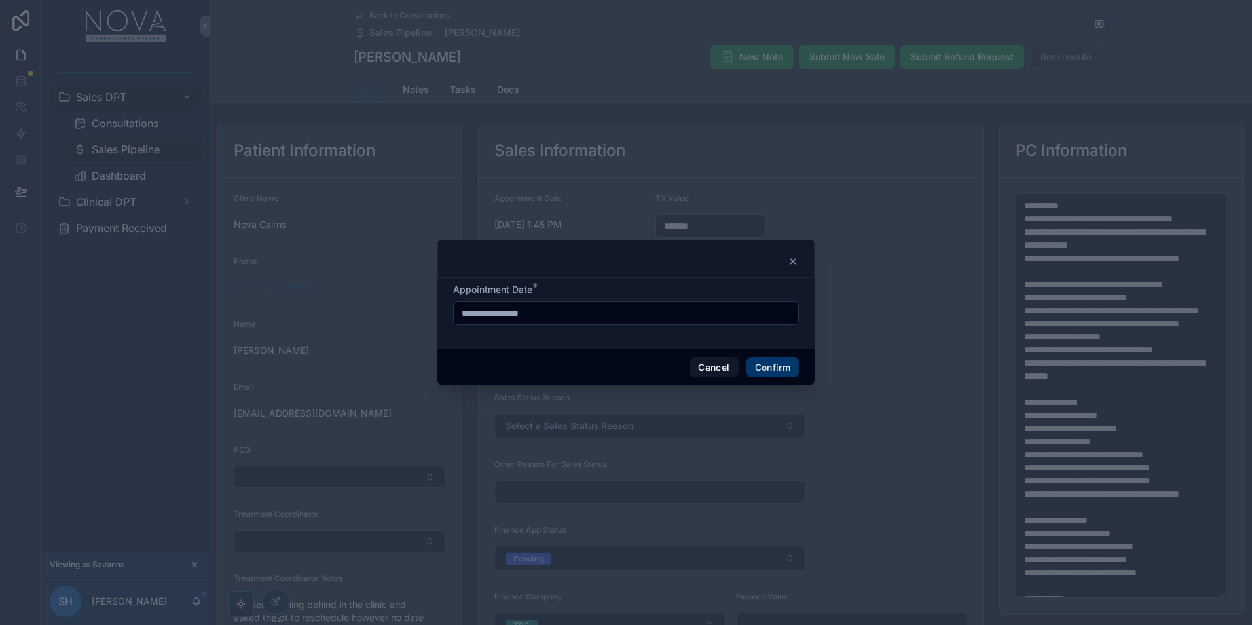
click at [792, 259] on icon at bounding box center [793, 261] width 10 height 10
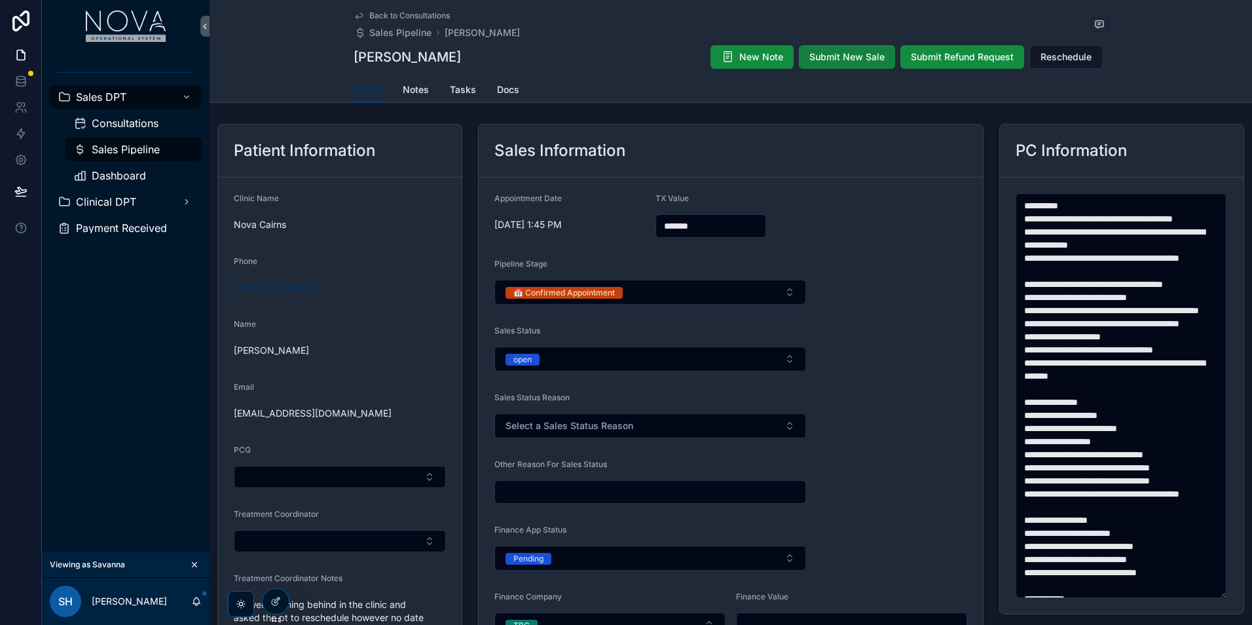
click at [847, 67] on button "Submit New Sale" at bounding box center [847, 57] width 96 height 24
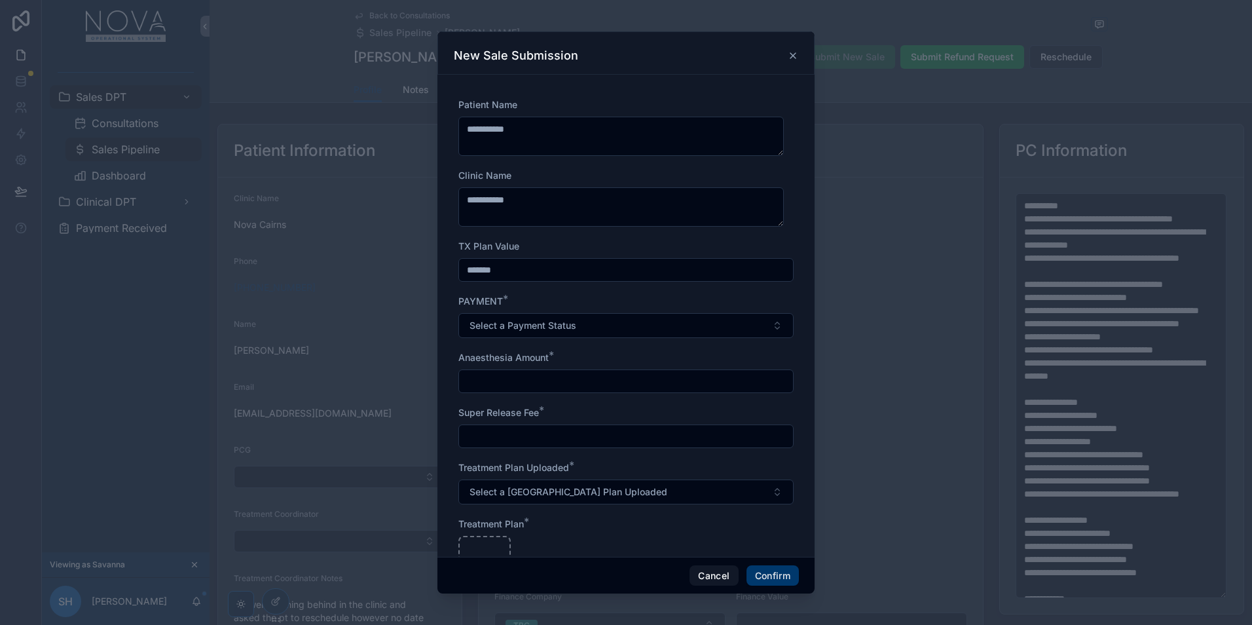
click at [792, 54] on icon at bounding box center [792, 55] width 5 height 5
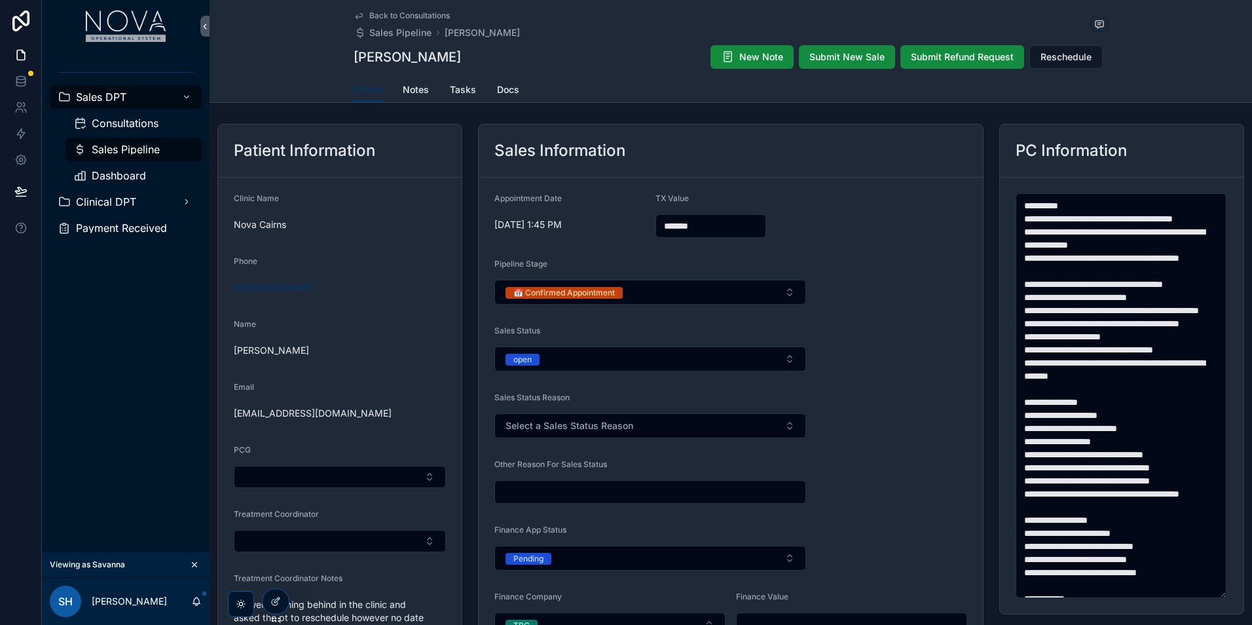
click at [194, 566] on icon "scrollable content" at bounding box center [194, 564] width 9 height 9
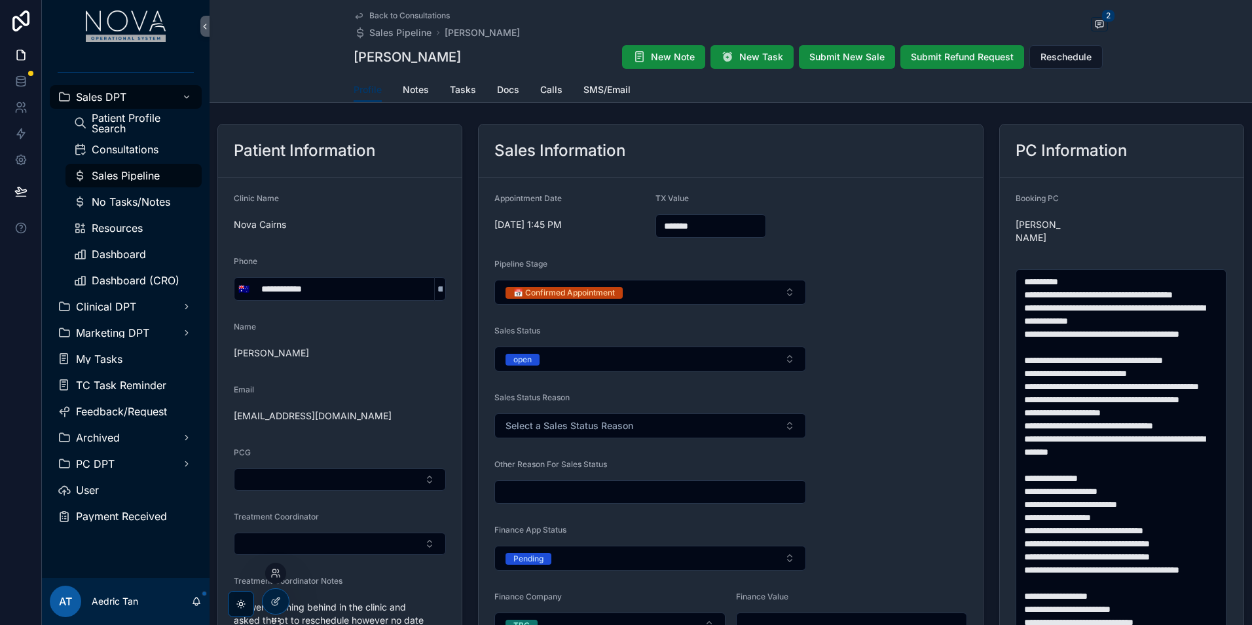
click at [276, 579] on div at bounding box center [275, 572] width 21 height 21
click at [278, 573] on icon at bounding box center [275, 573] width 10 height 10
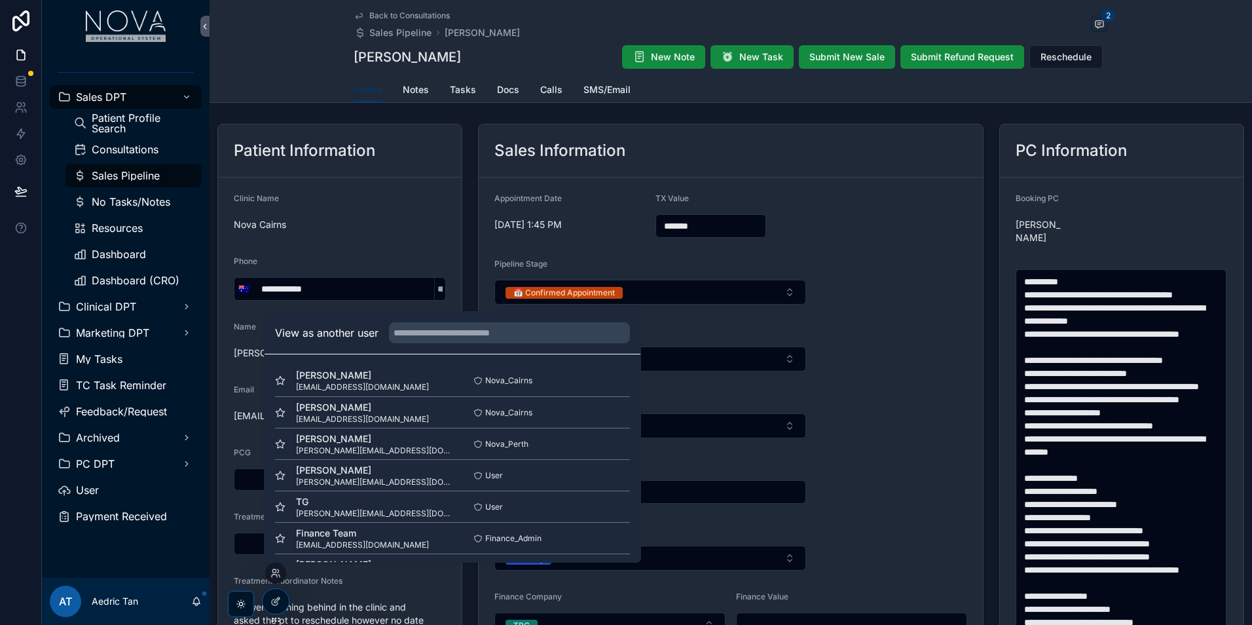
click at [991, 120] on div "PC Information Booking PC Jazmine" at bounding box center [1121, 621] width 261 height 1004
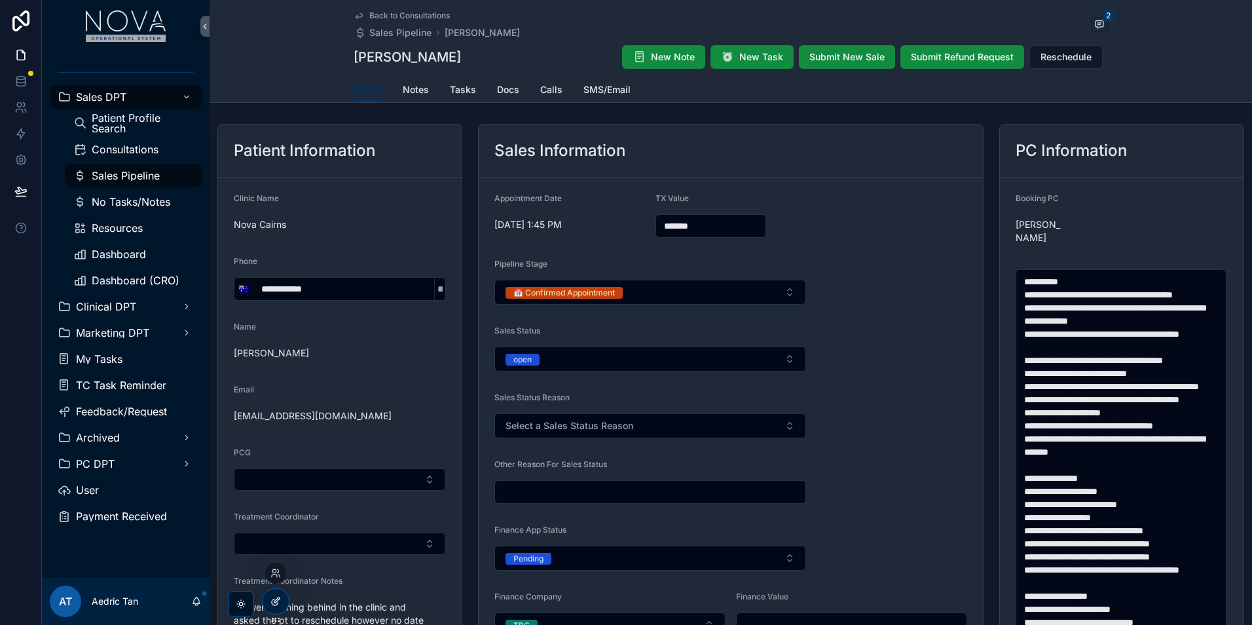
click at [273, 603] on icon at bounding box center [275, 601] width 10 height 10
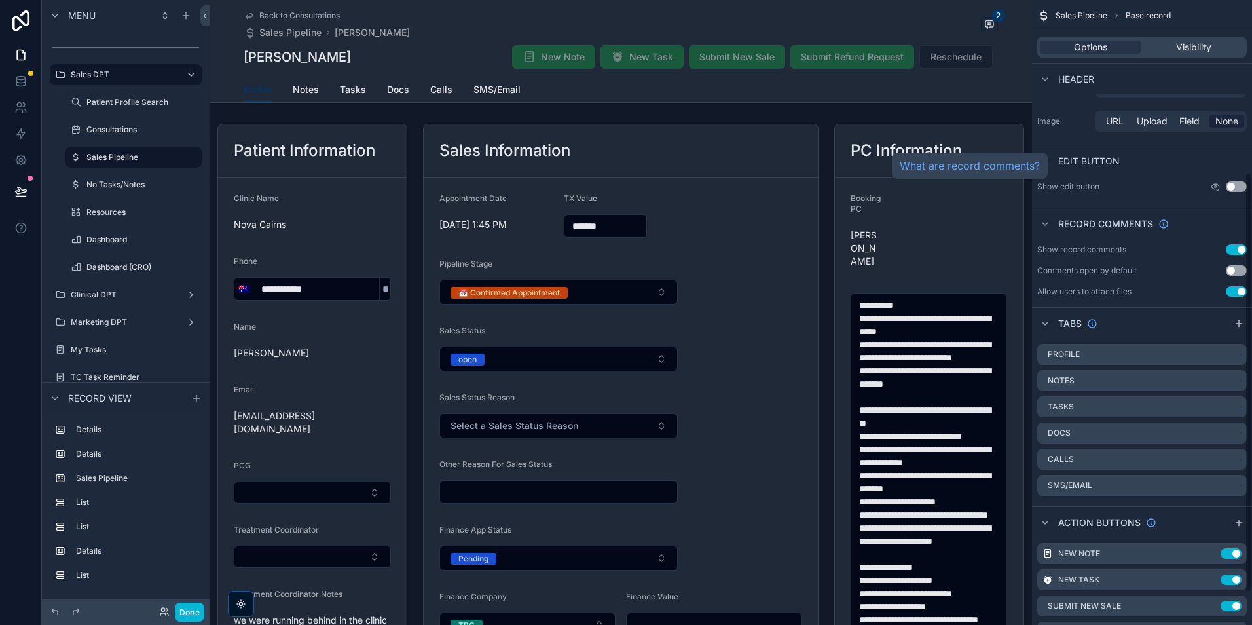
scroll to position [304, 0]
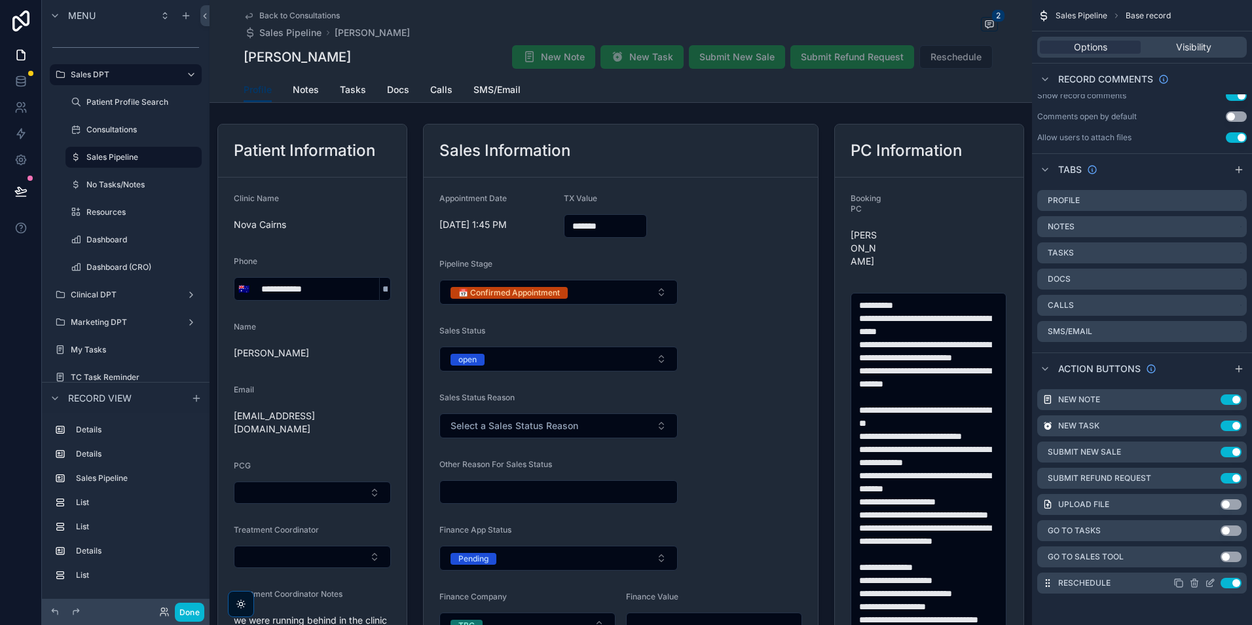
click at [1208, 585] on icon "scrollable content" at bounding box center [1210, 582] width 10 height 10
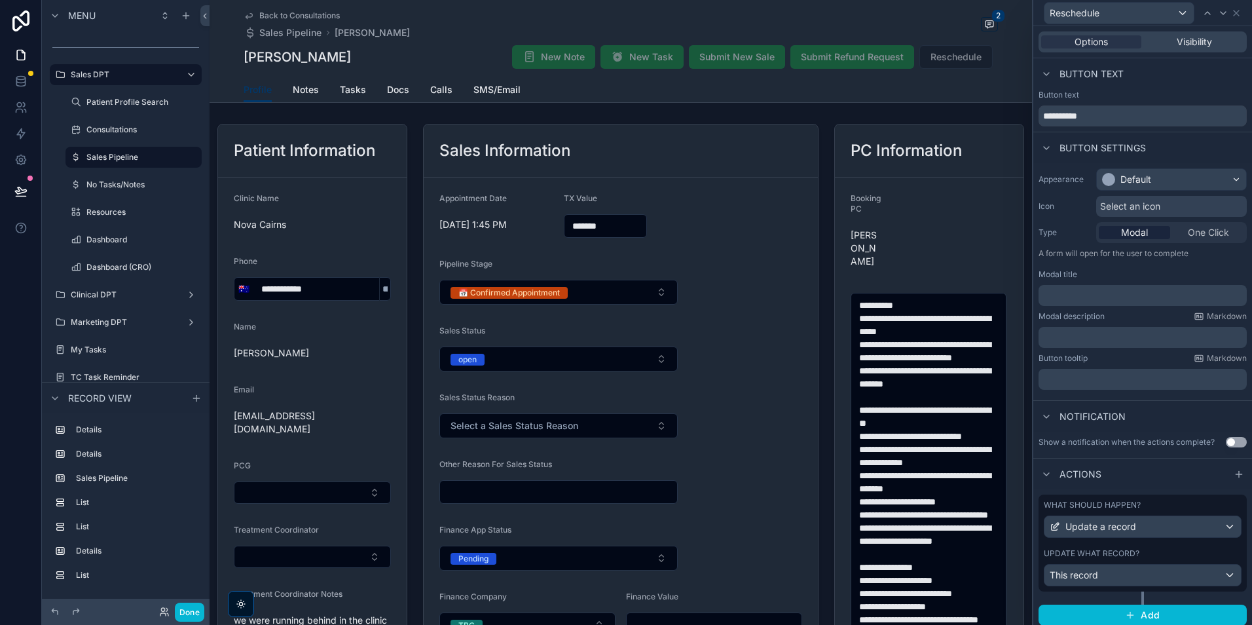
click at [1152, 299] on p "﻿" at bounding box center [1144, 295] width 200 height 13
click at [1169, 323] on div "Modal description Markdown ﻿" at bounding box center [1142, 329] width 208 height 37
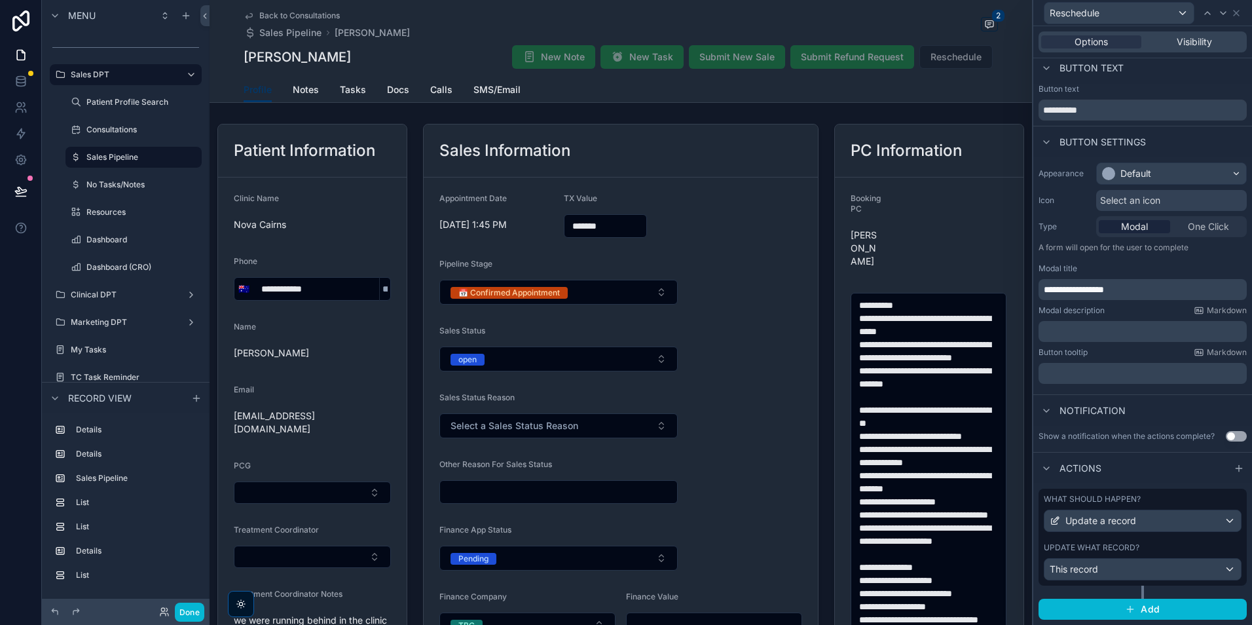
scroll to position [0, 0]
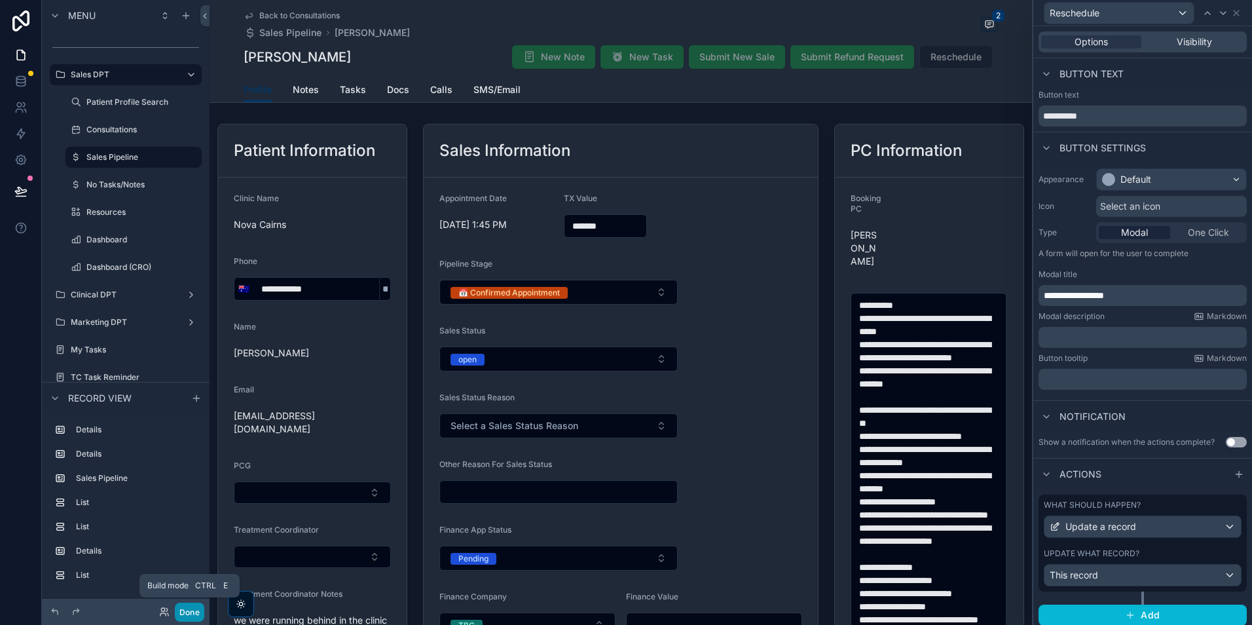
click at [202, 612] on button "Done" at bounding box center [189, 611] width 29 height 19
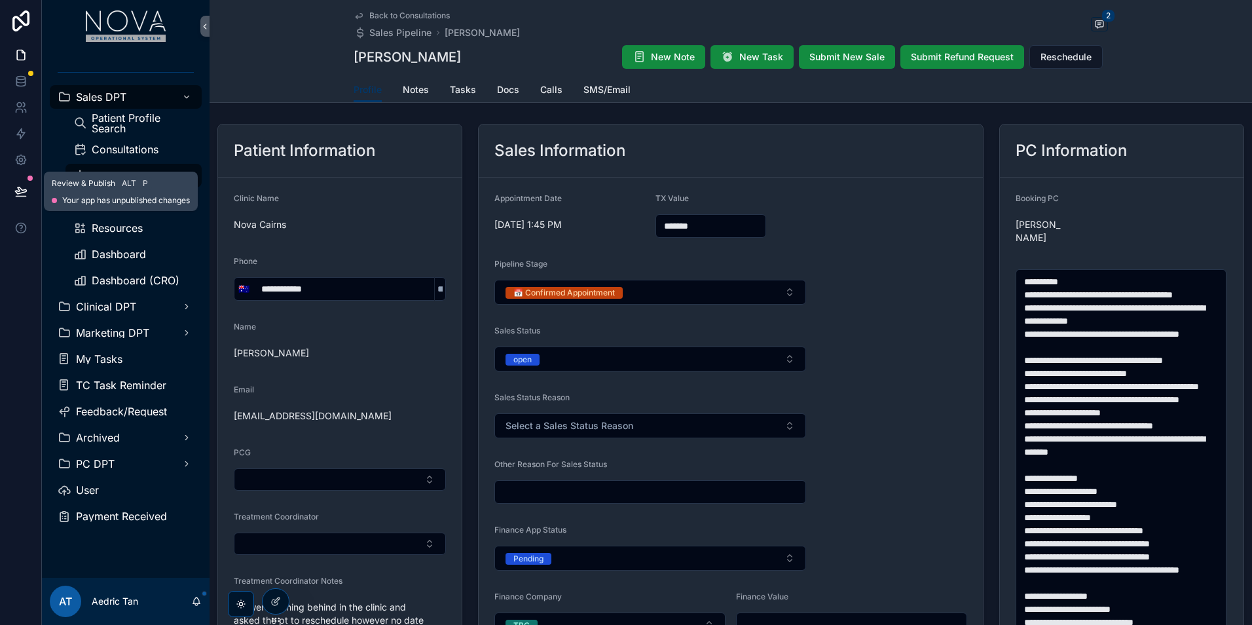
click at [27, 198] on button at bounding box center [21, 191] width 29 height 37
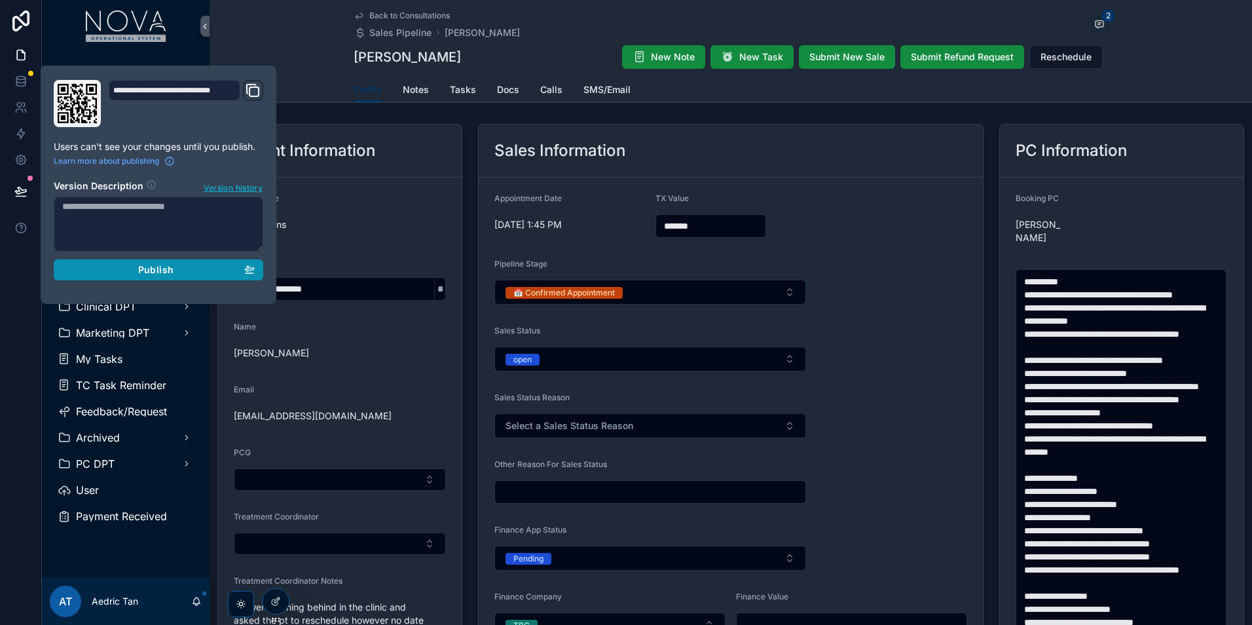
click at [223, 278] on button "Publish" at bounding box center [159, 269] width 210 height 21
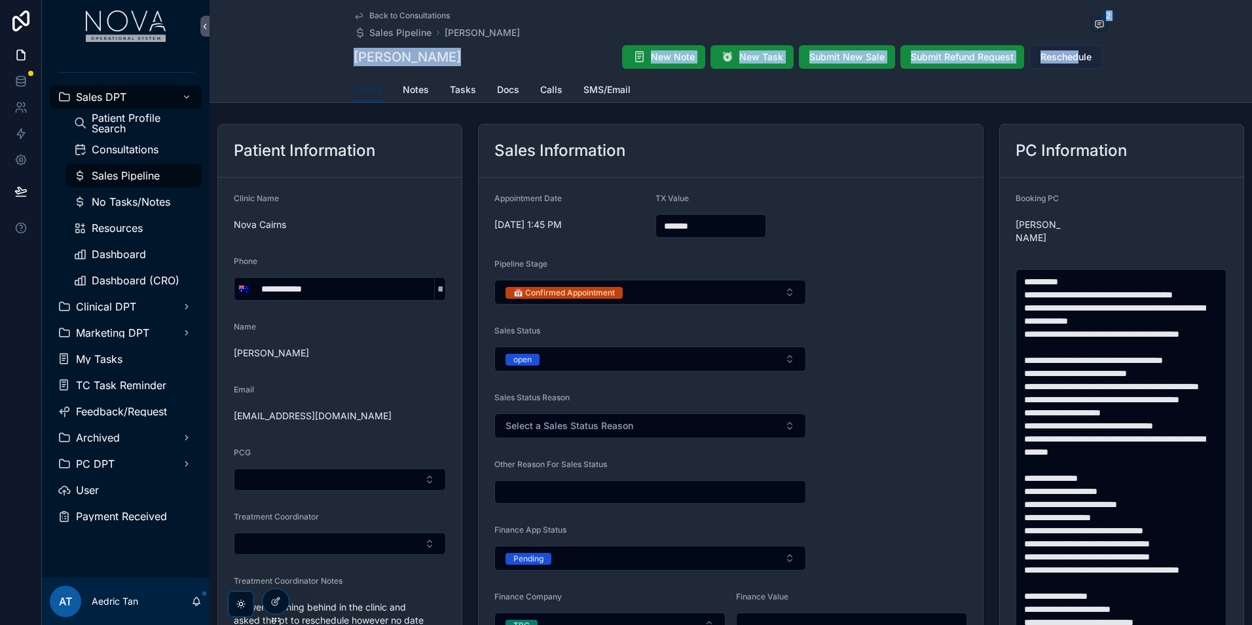
click at [1072, 45] on div "Back to Consultations Sales Pipeline Justin Ling 2 Justin Ling New Note New Tas…" at bounding box center [731, 38] width 754 height 77
drag, startPoint x: 1072, startPoint y: 45, endPoint x: 1061, endPoint y: 48, distance: 12.2
click at [1061, 48] on button "Reschedule" at bounding box center [1065, 57] width 73 height 24
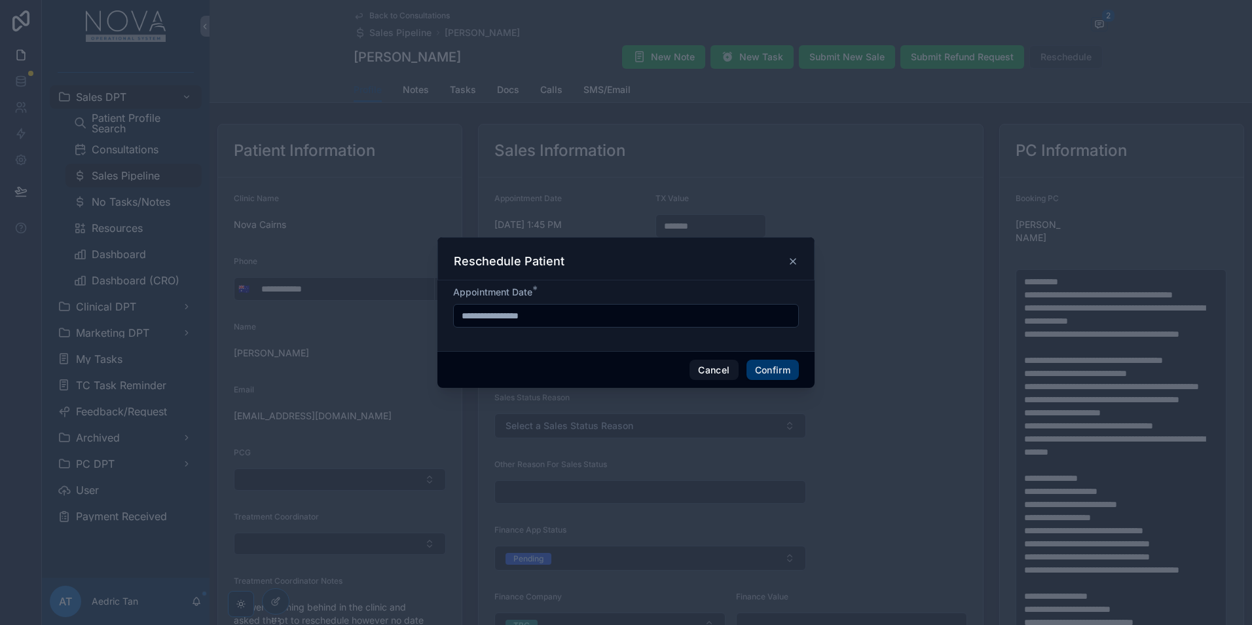
click at [791, 266] on icon at bounding box center [793, 261] width 10 height 10
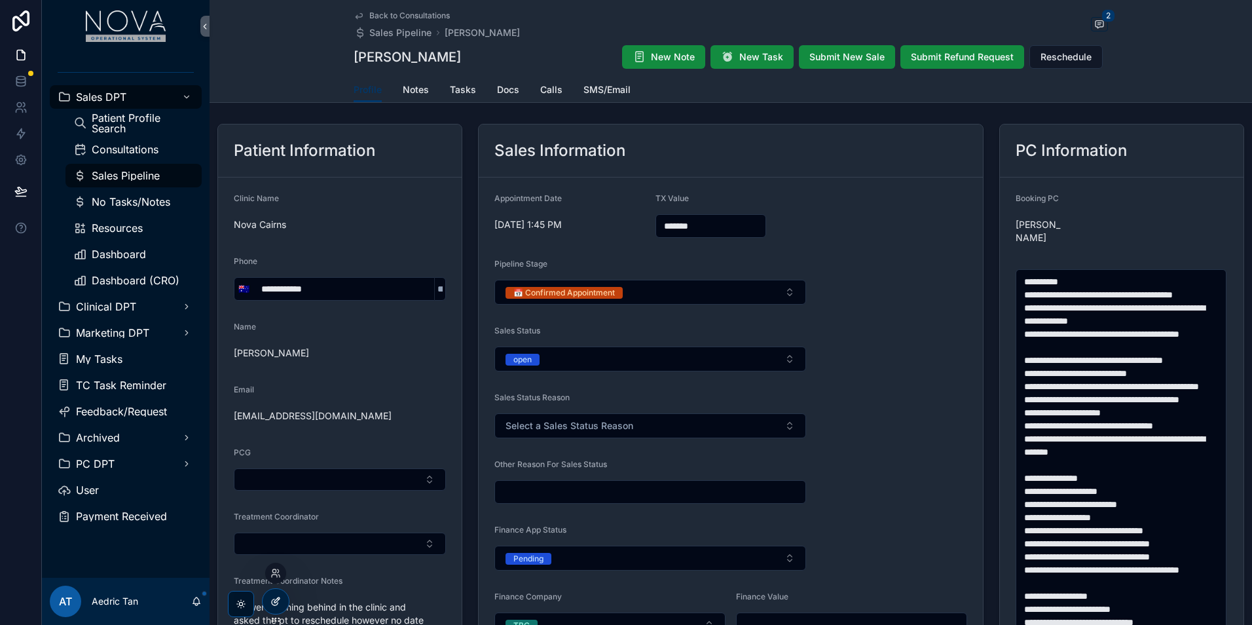
click at [275, 606] on icon at bounding box center [275, 601] width 10 height 10
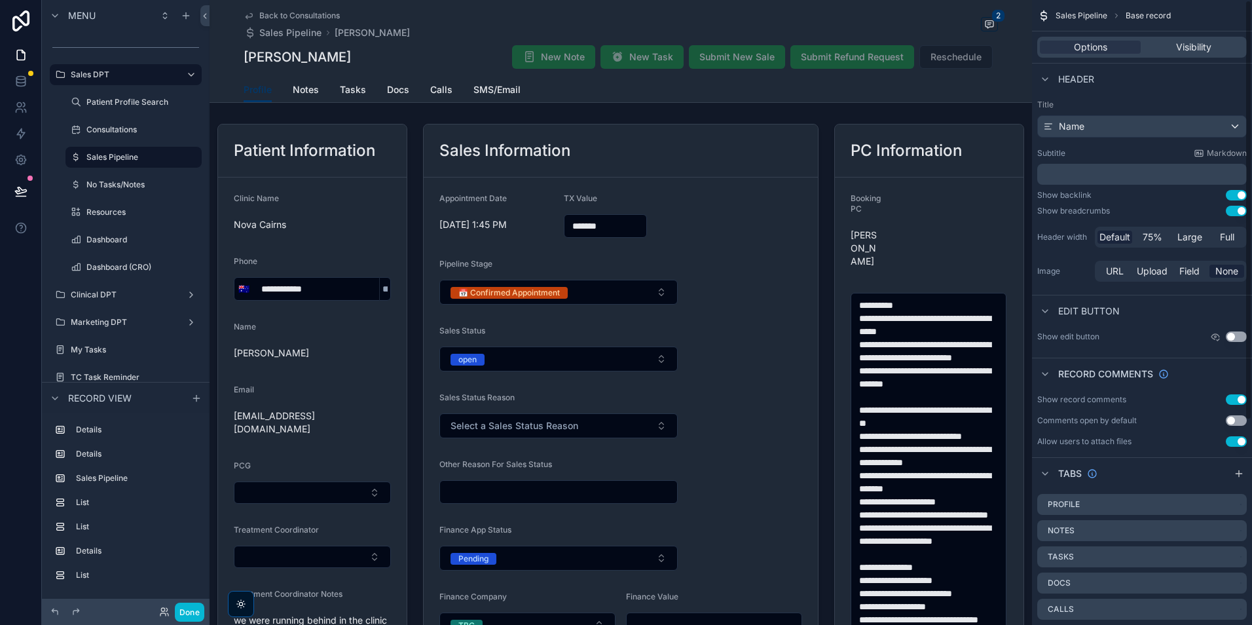
click at [995, 86] on div "Profile Notes Tasks Docs Calls SMS/Email" at bounding box center [620, 89] width 807 height 25
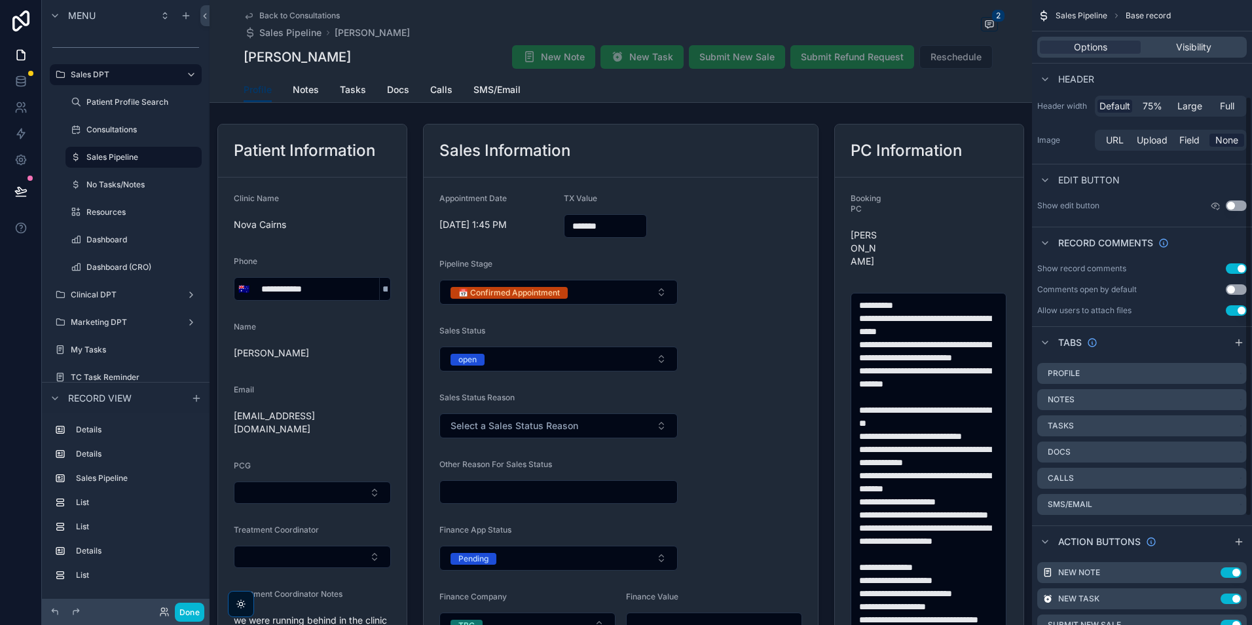
scroll to position [304, 0]
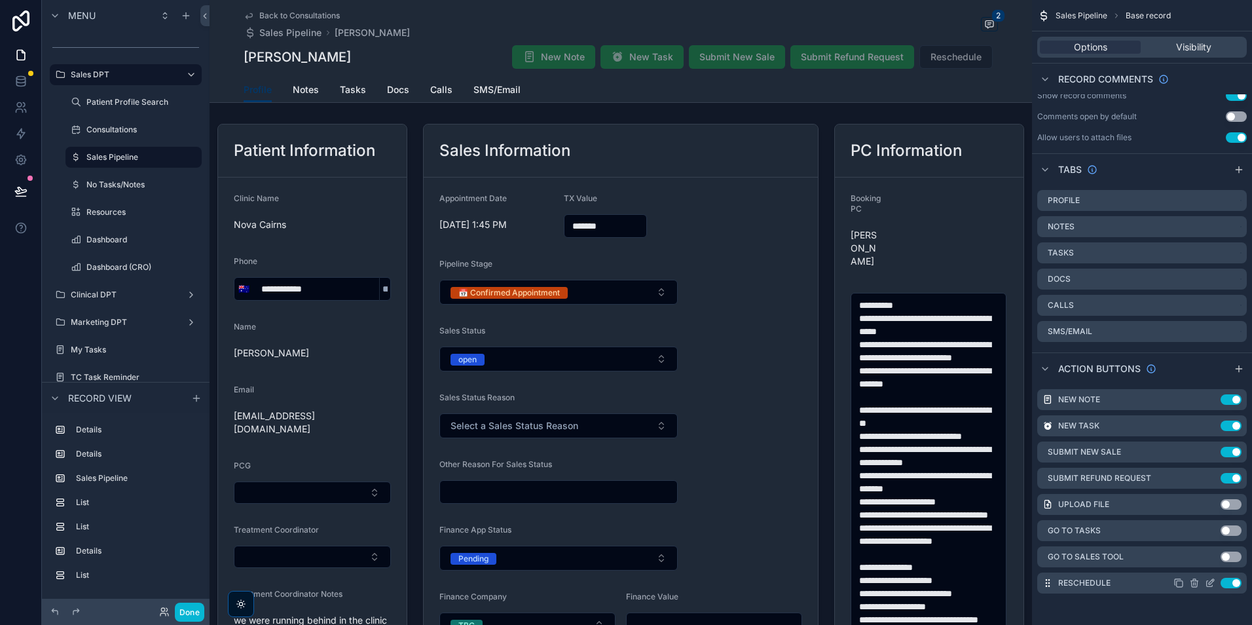
click at [1209, 587] on icon "scrollable content" at bounding box center [1210, 584] width 6 height 6
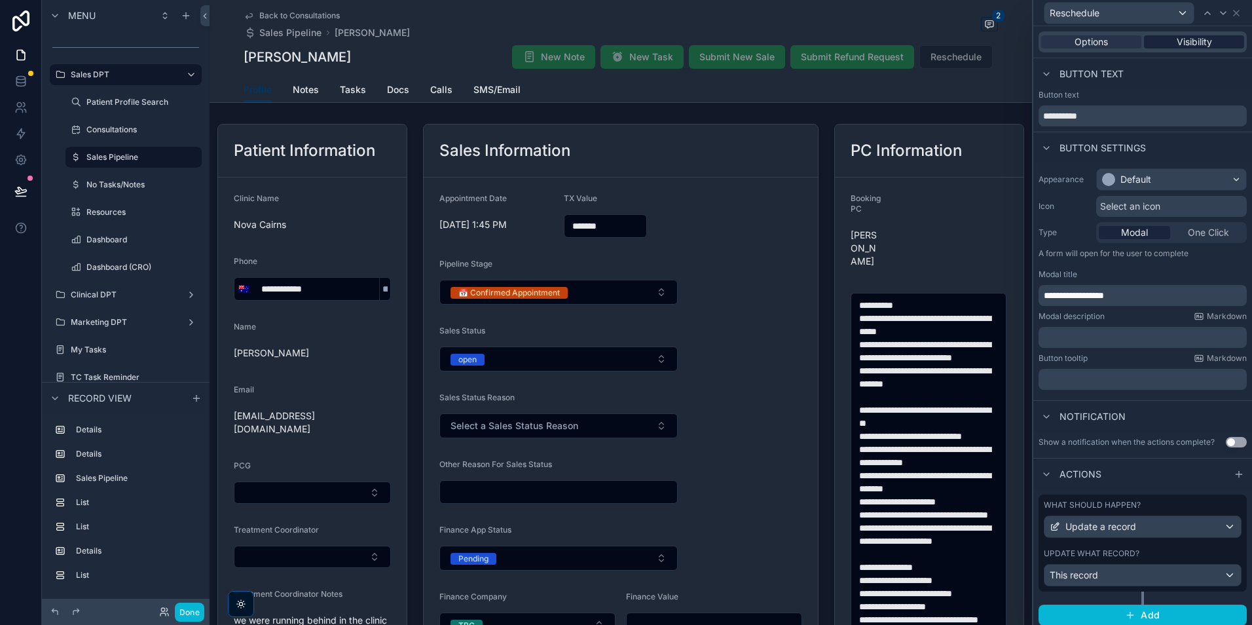
click at [1178, 43] on span "Visibility" at bounding box center [1194, 41] width 35 height 13
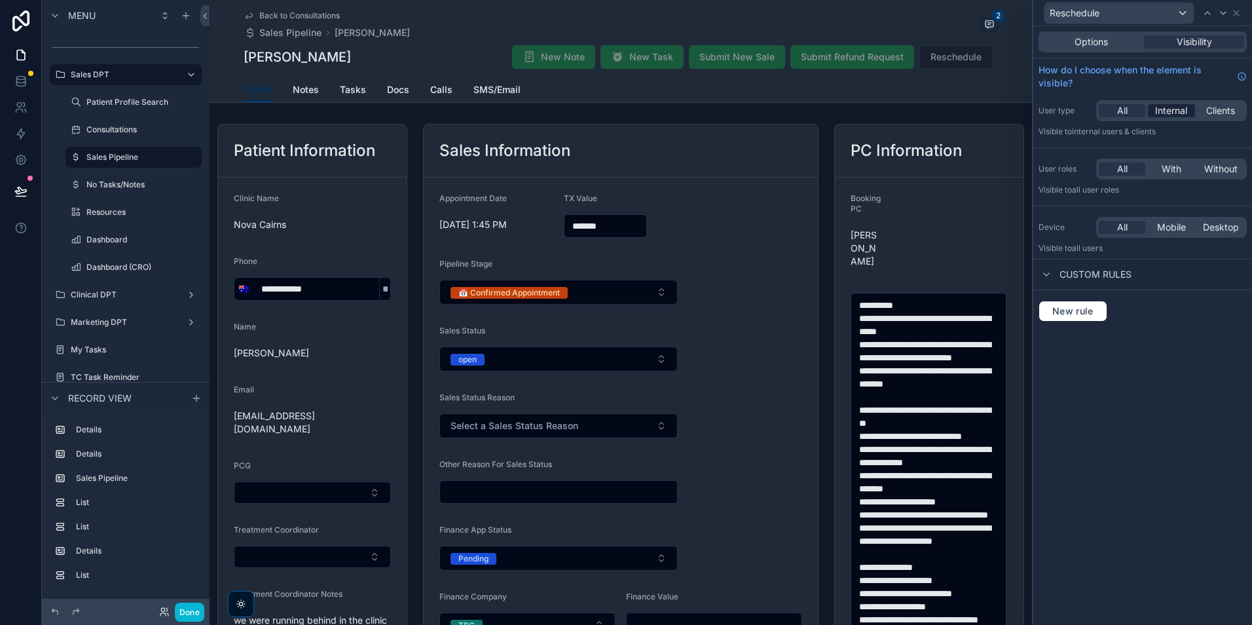
click at [1188, 111] on div "Internal" at bounding box center [1171, 110] width 46 height 13
click at [1134, 111] on div "All" at bounding box center [1122, 110] width 46 height 13
click at [1226, 111] on span "Clients" at bounding box center [1220, 110] width 29 height 13
click at [1114, 117] on div "All" at bounding box center [1122, 110] width 46 height 13
click at [1171, 169] on span "With" at bounding box center [1172, 168] width 20 height 13
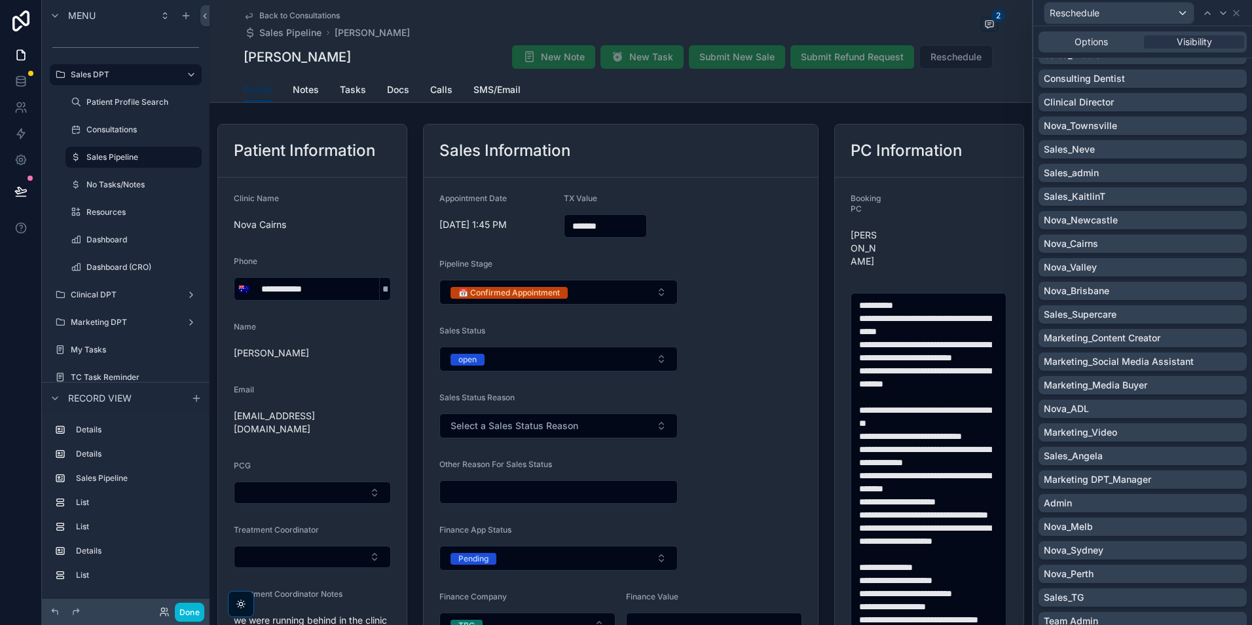
scroll to position [891, 0]
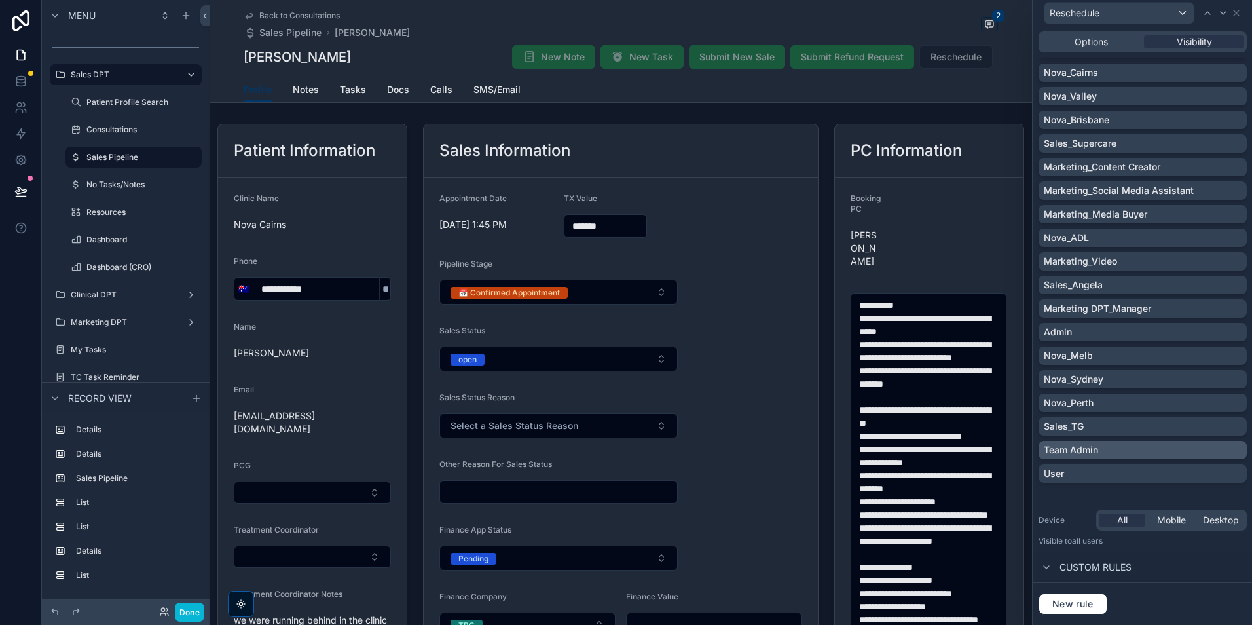
click at [1148, 458] on div "Team Admin" at bounding box center [1142, 450] width 208 height 18
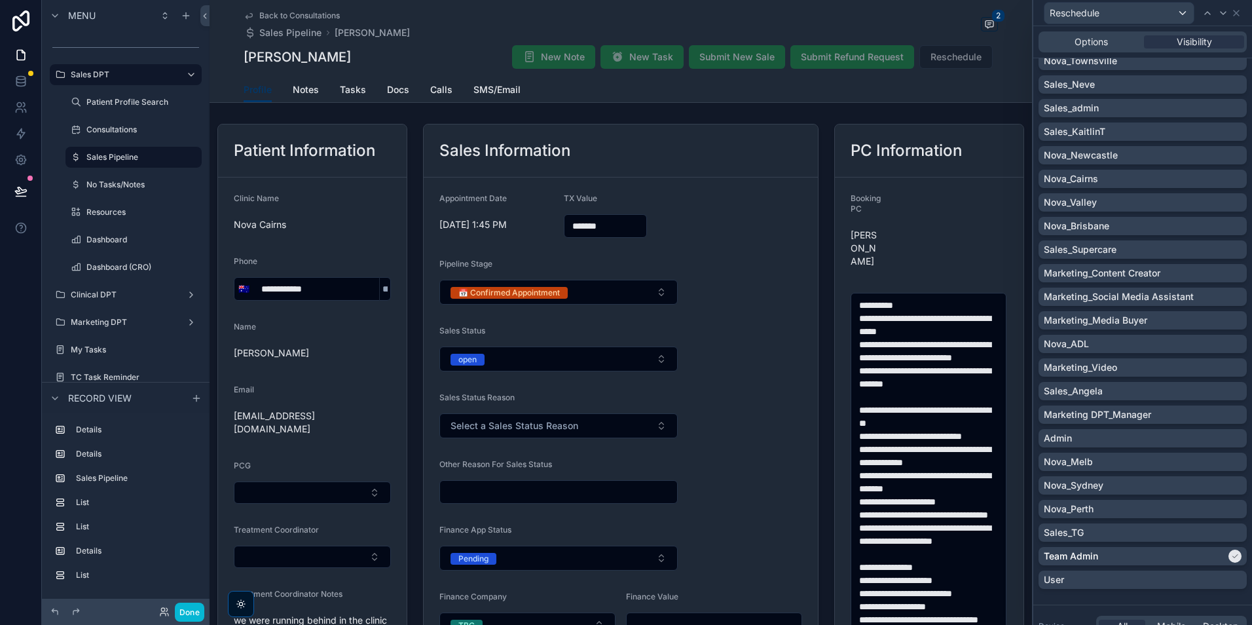
scroll to position [786, 0]
click at [1139, 447] on div "TC_Logan TC_Newcastle TC_Sydney TC_Melbourne TC_Cairns TC_Valley Automation Exp…" at bounding box center [1142, 4] width 208 height 1179
click at [1137, 441] on div "Admin" at bounding box center [1143, 437] width 198 height 13
click at [183, 609] on button "Done" at bounding box center [189, 611] width 29 height 19
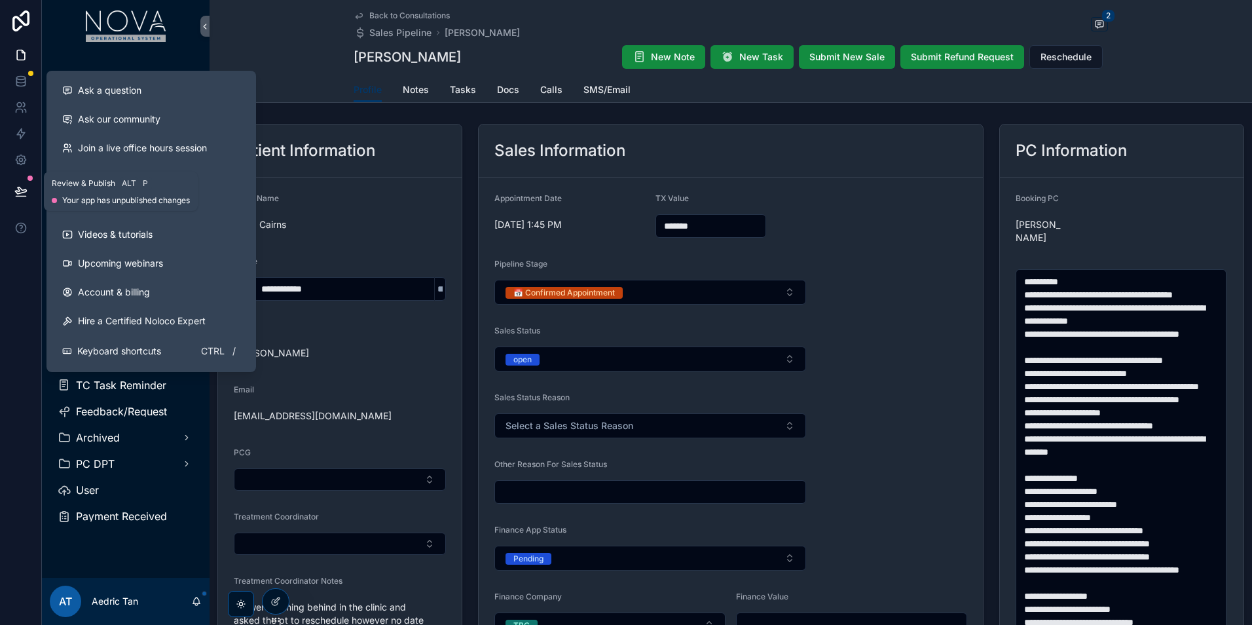
click at [19, 192] on icon at bounding box center [20, 191] width 13 height 13
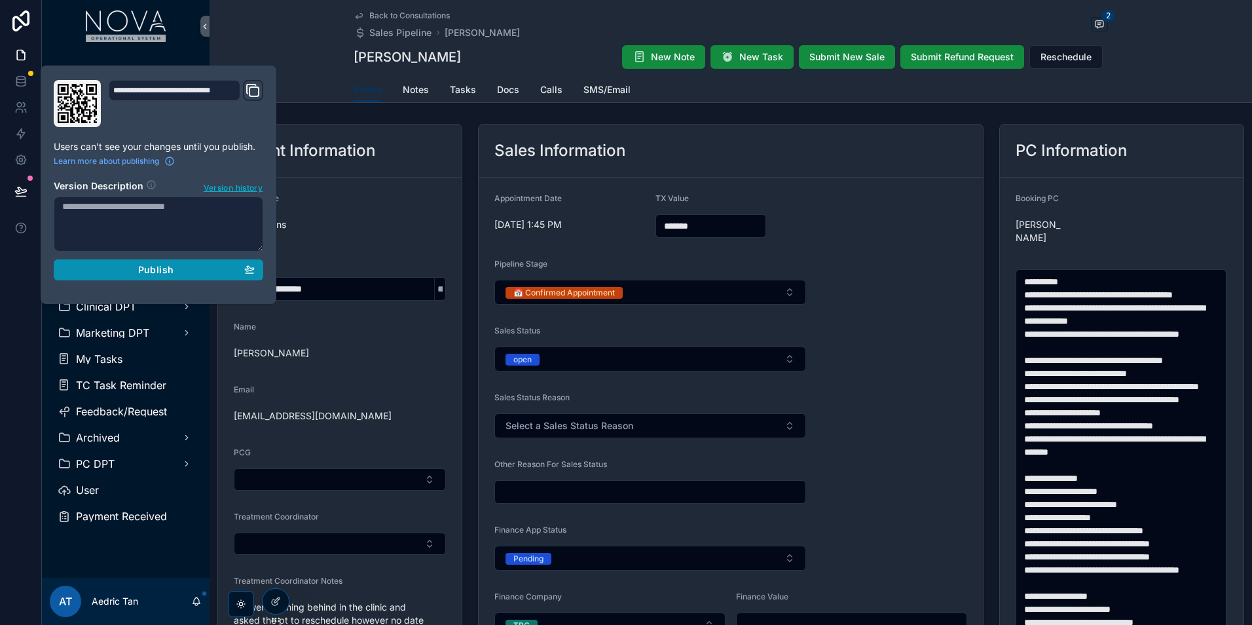
click at [215, 266] on div "Publish" at bounding box center [158, 270] width 192 height 12
